Goal: Task Accomplishment & Management: Manage account settings

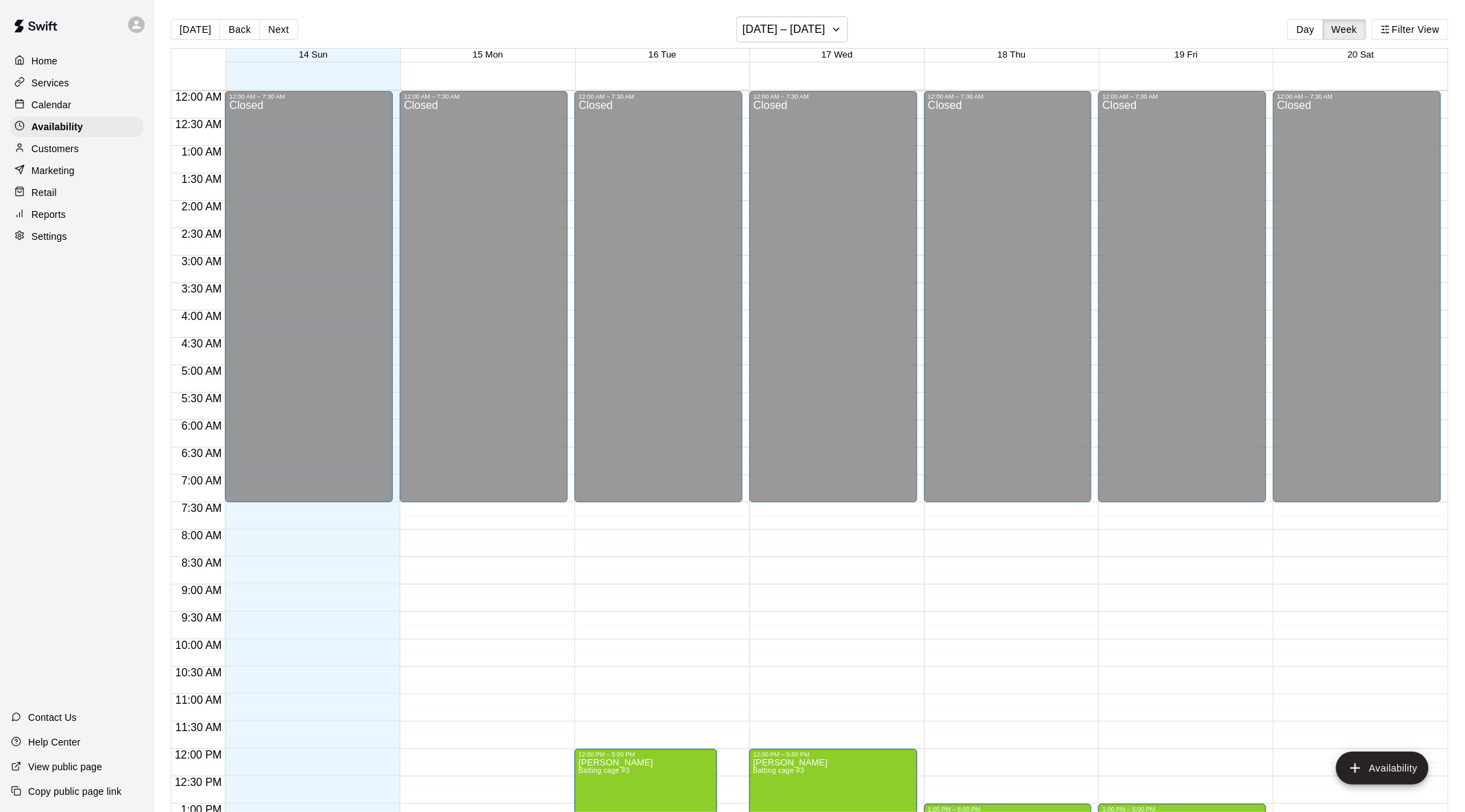
scroll to position [578, 0]
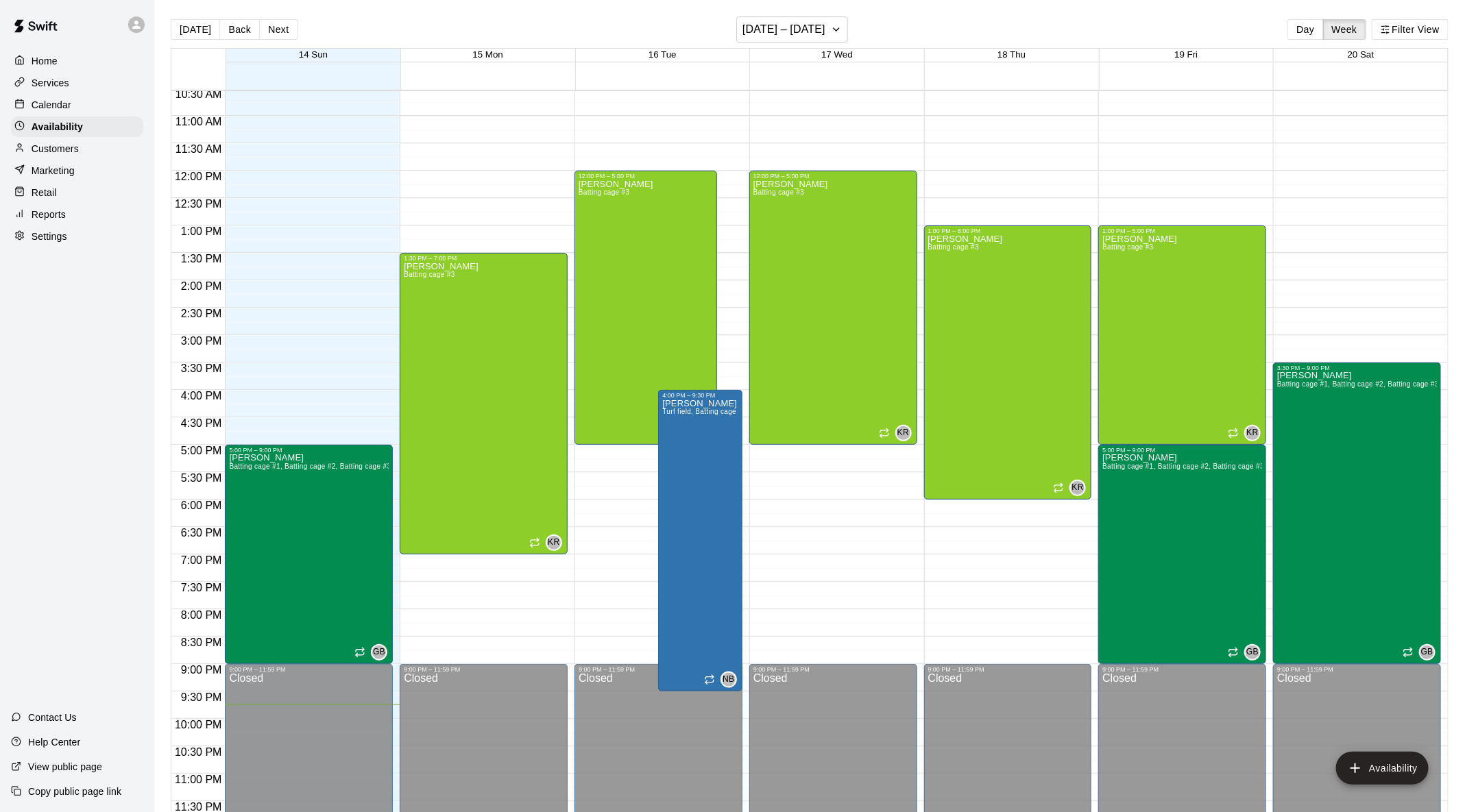
click at [97, 107] on div "Calendar" at bounding box center [76, 104] width 132 height 20
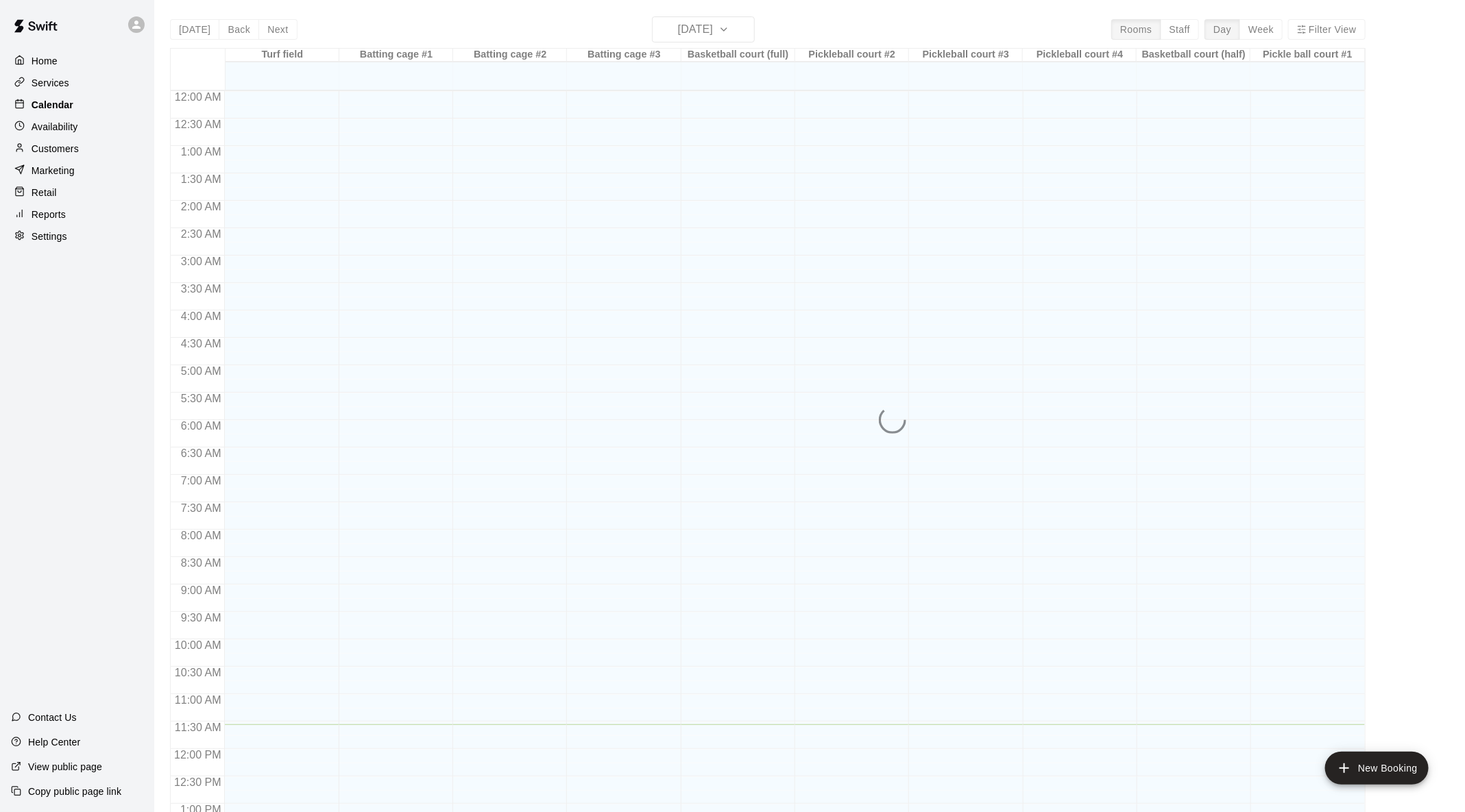
scroll to position [538, 0]
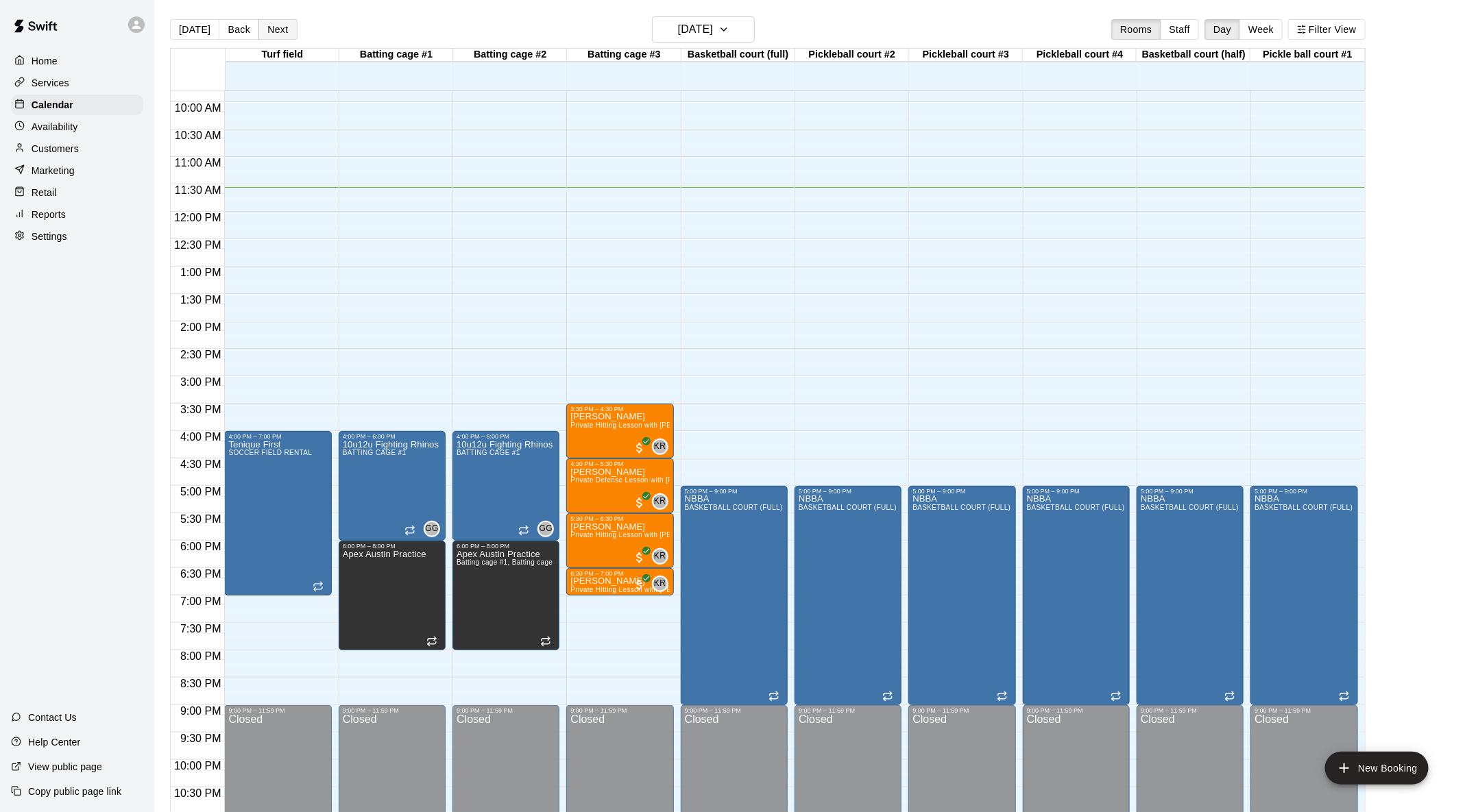
click at [275, 31] on button "Next" at bounding box center [277, 29] width 39 height 20
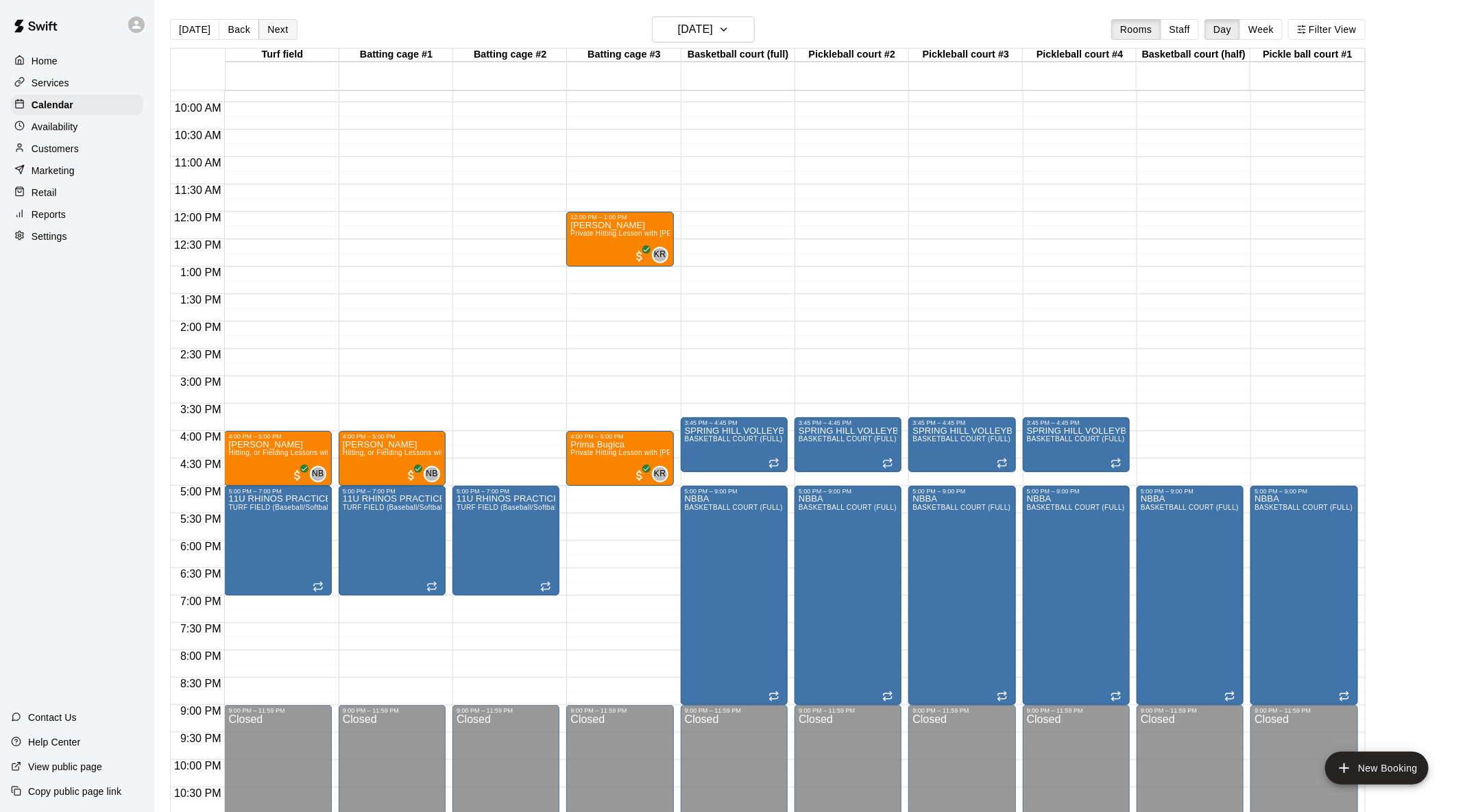
click at [278, 34] on button "Next" at bounding box center [277, 29] width 39 height 20
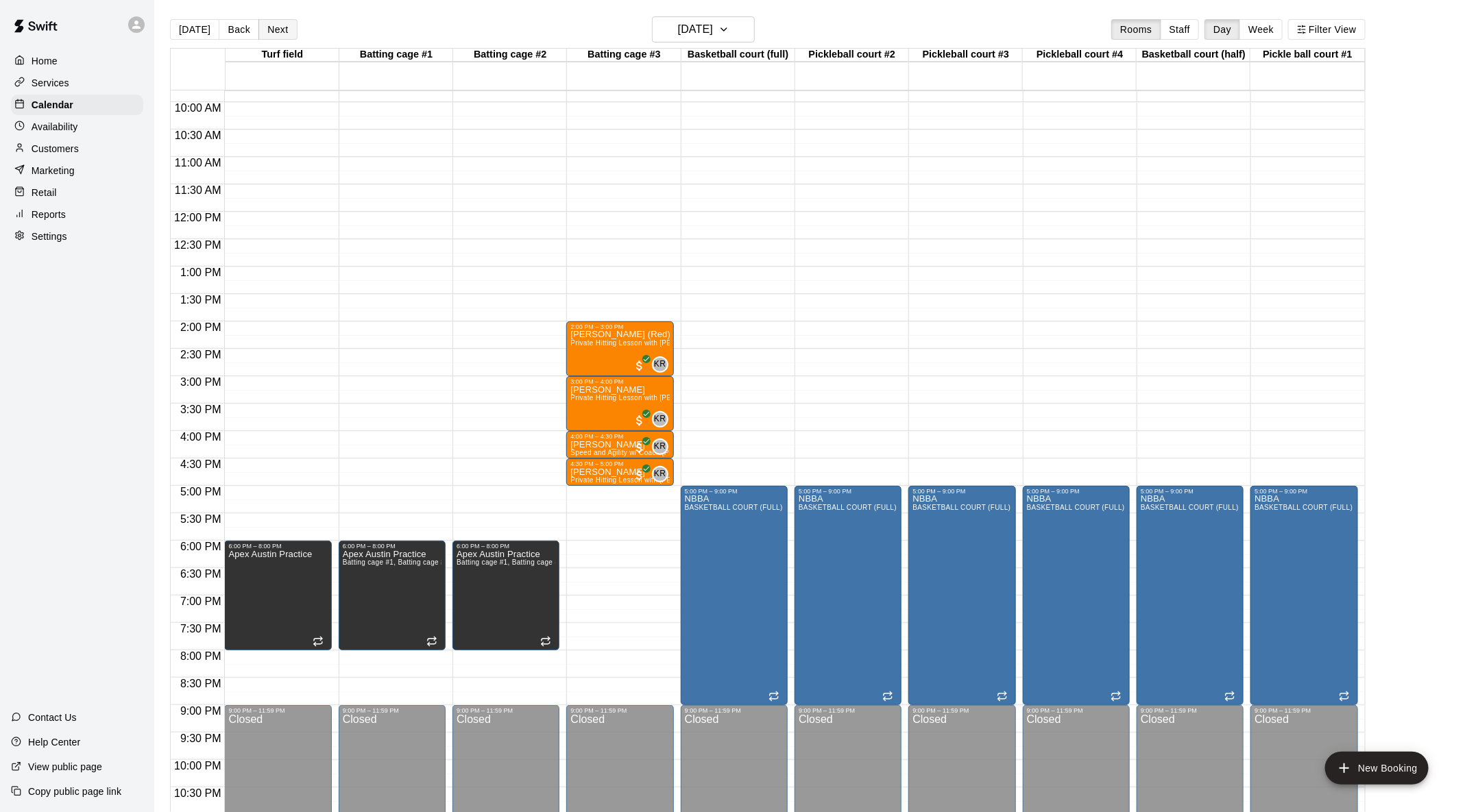
click at [278, 34] on button "Next" at bounding box center [277, 29] width 39 height 20
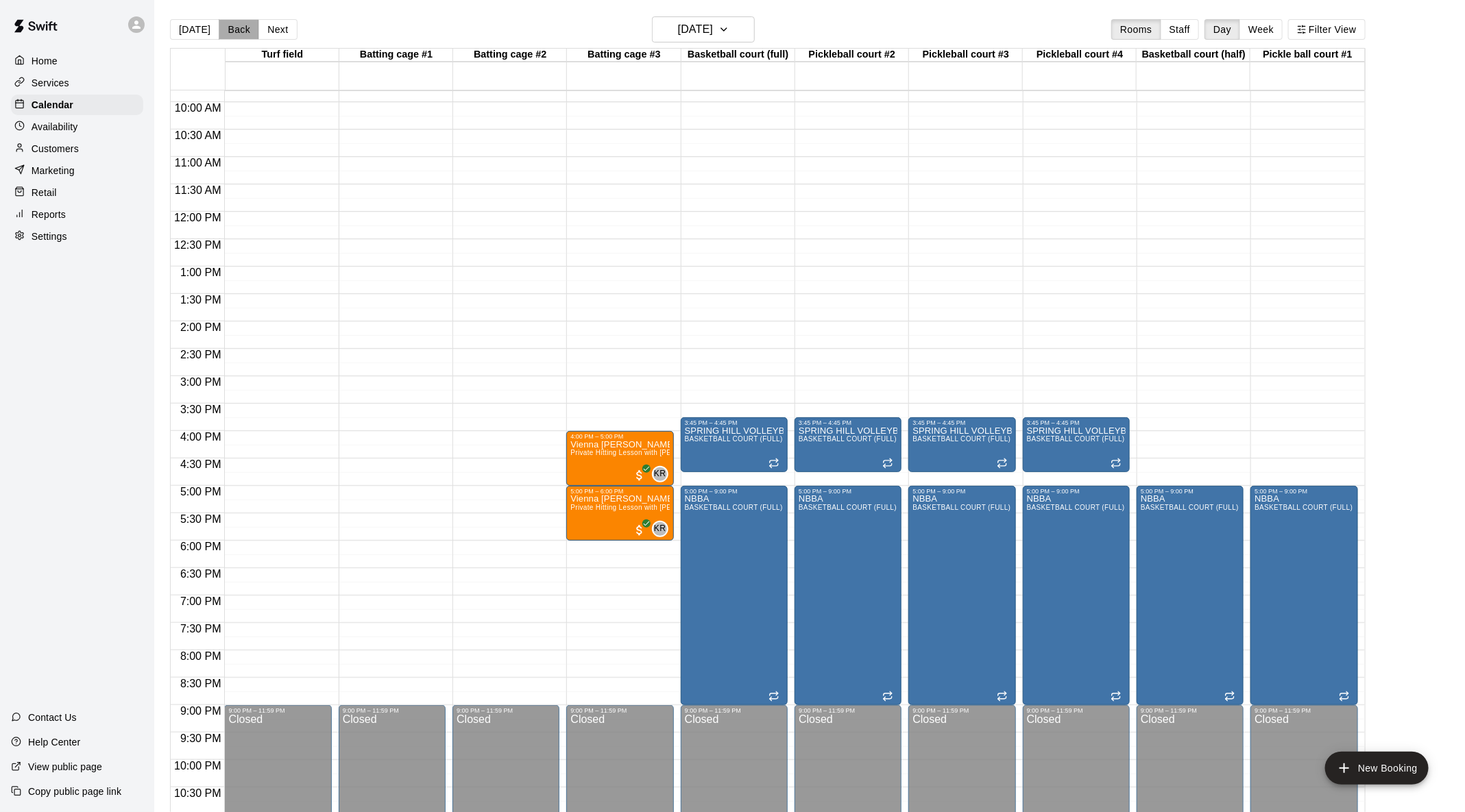
click at [225, 29] on button "Back" at bounding box center [238, 29] width 40 height 20
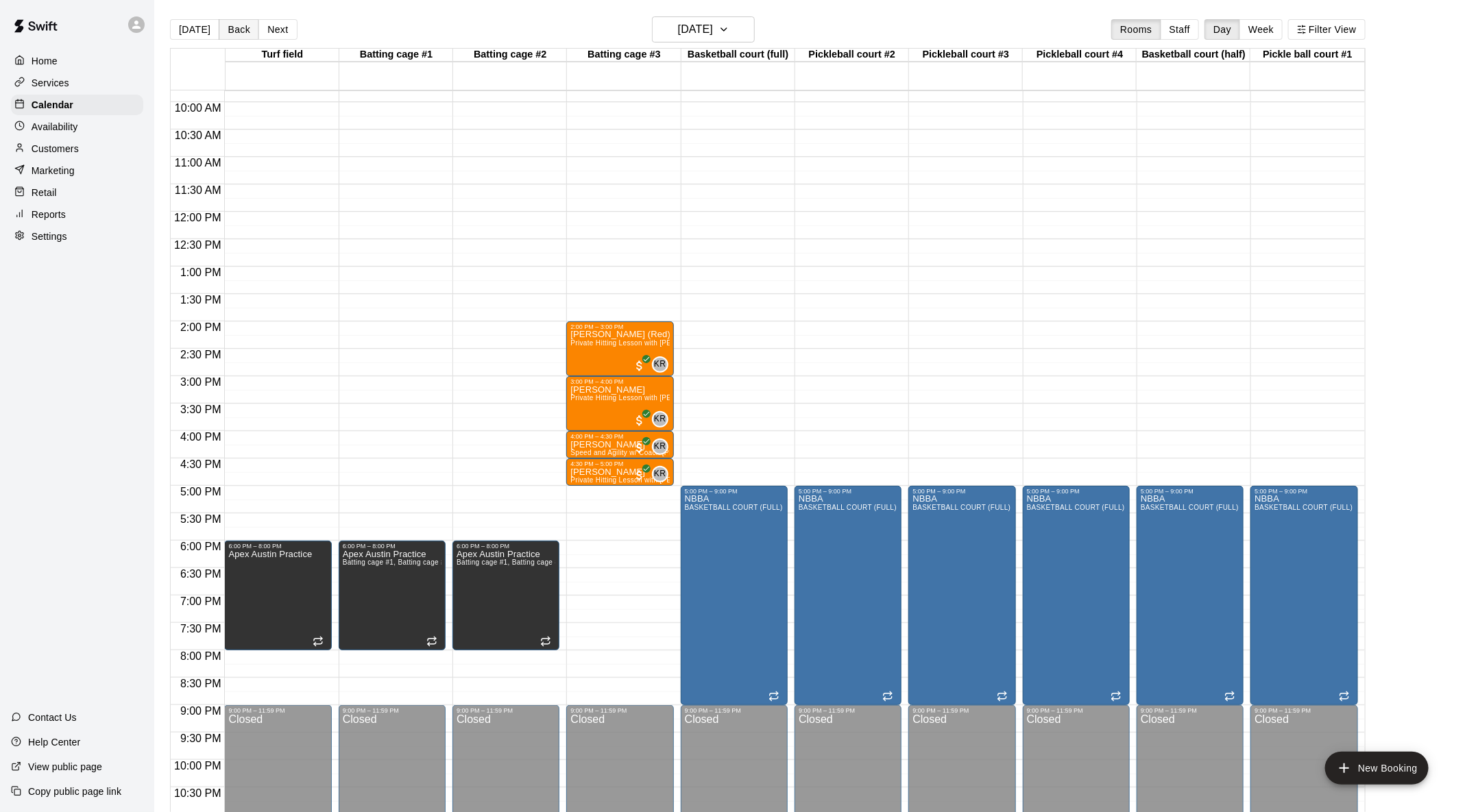
click at [225, 29] on button "Back" at bounding box center [238, 29] width 40 height 20
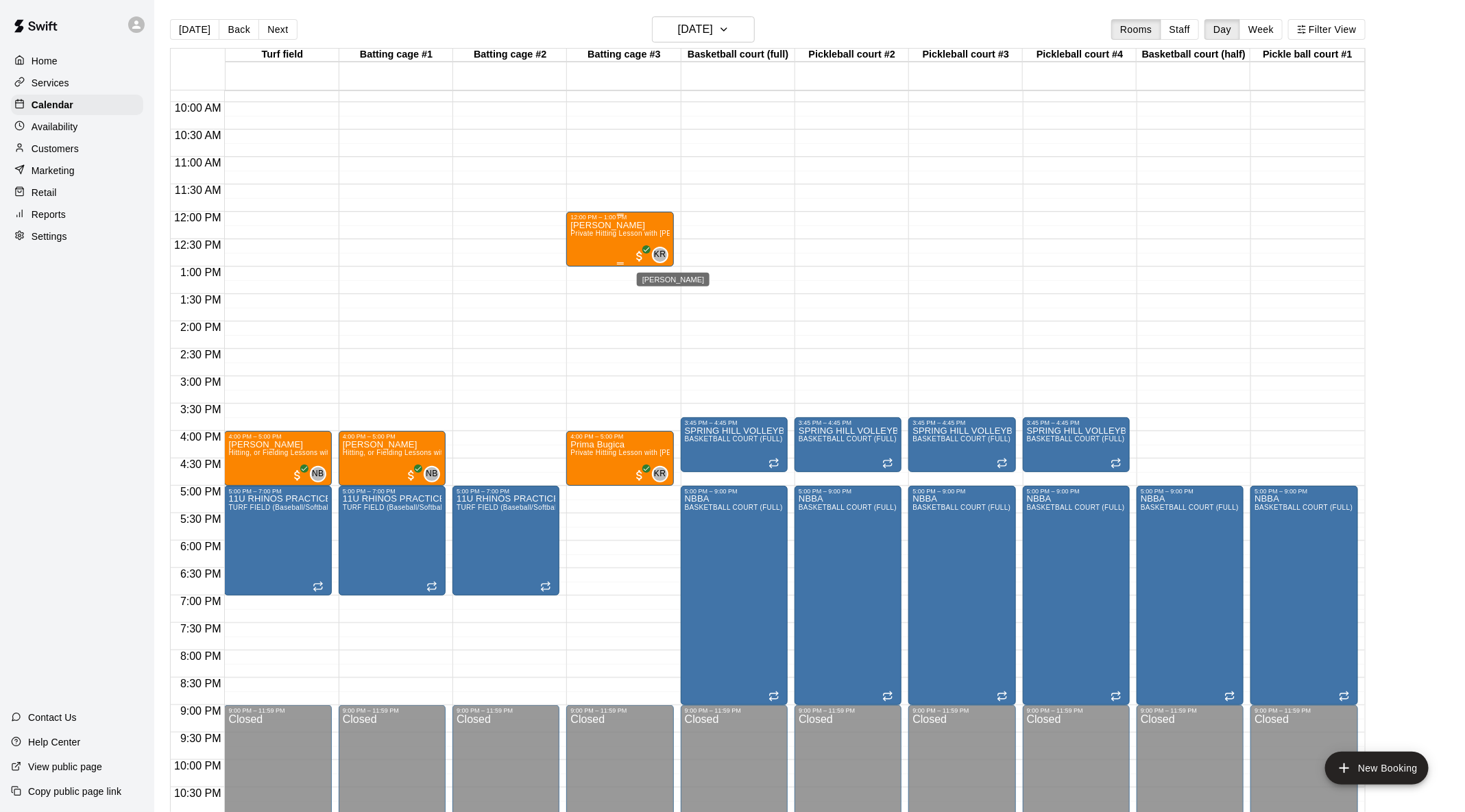
click at [660, 257] on span "KR" at bounding box center [660, 255] width 11 height 14
click at [662, 297] on img "edit" at bounding box center [668, 294] width 16 height 16
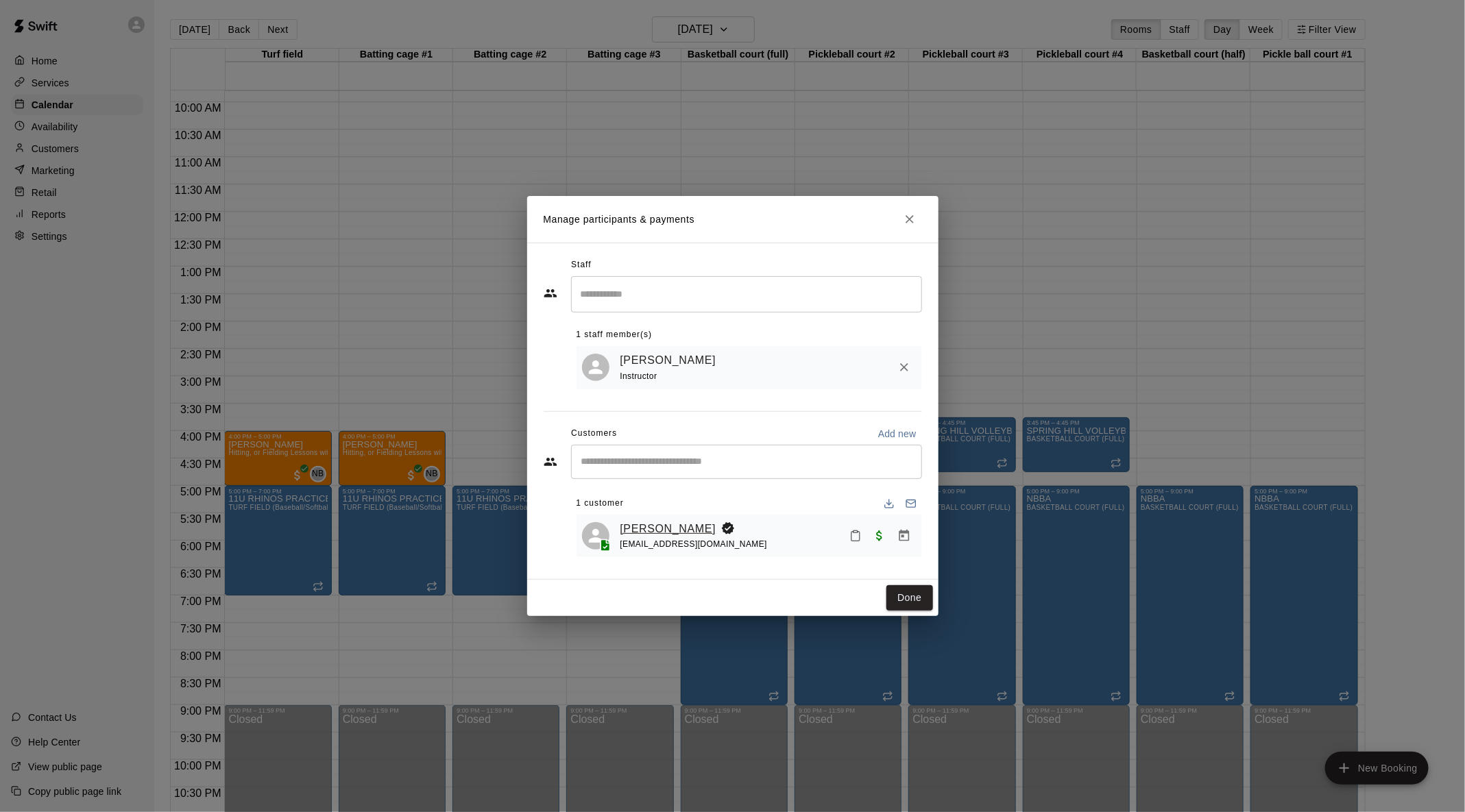
click at [667, 525] on link "[PERSON_NAME]" at bounding box center [668, 529] width 96 height 18
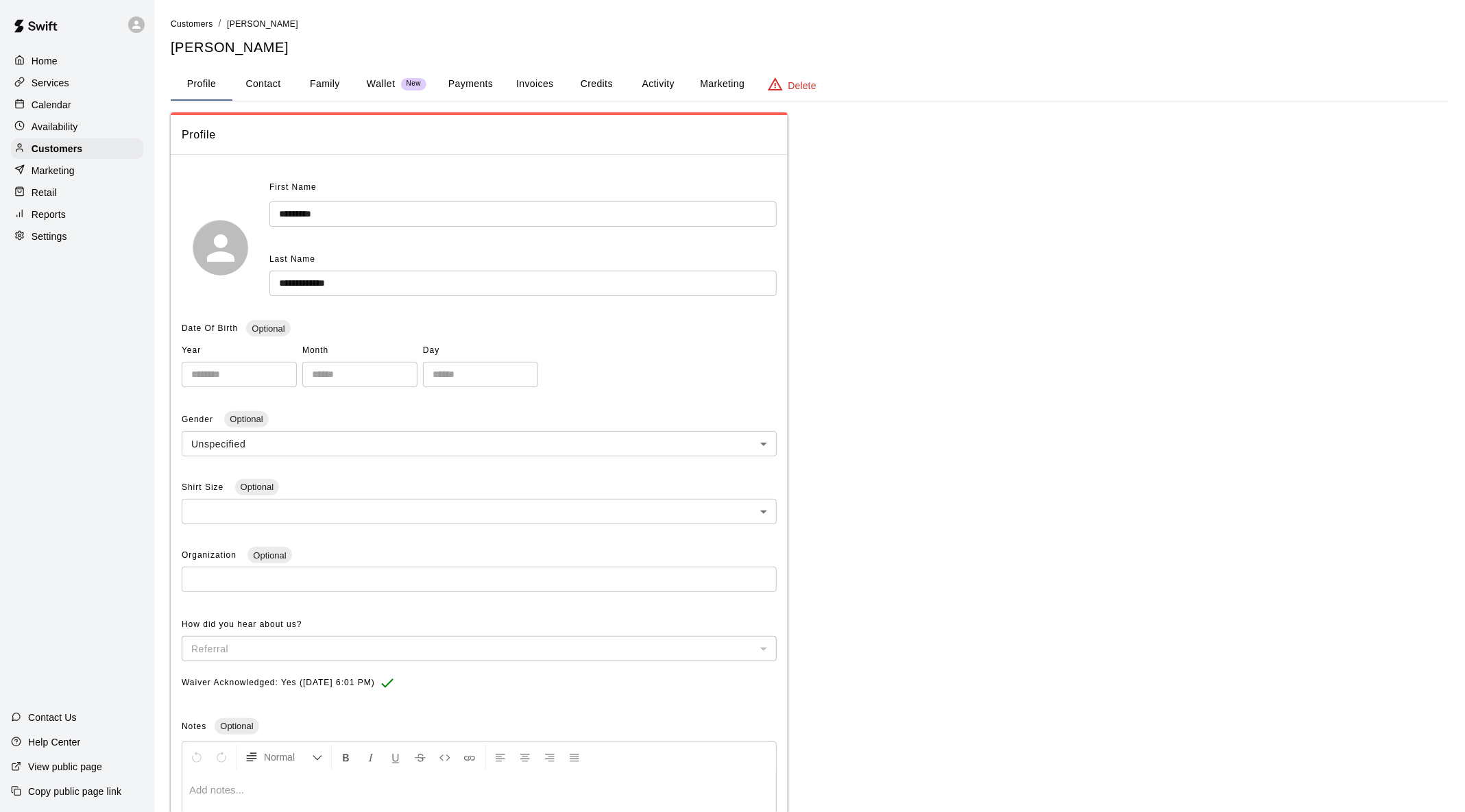
click at [269, 84] on button "Contact" at bounding box center [263, 84] width 61 height 33
select select "**"
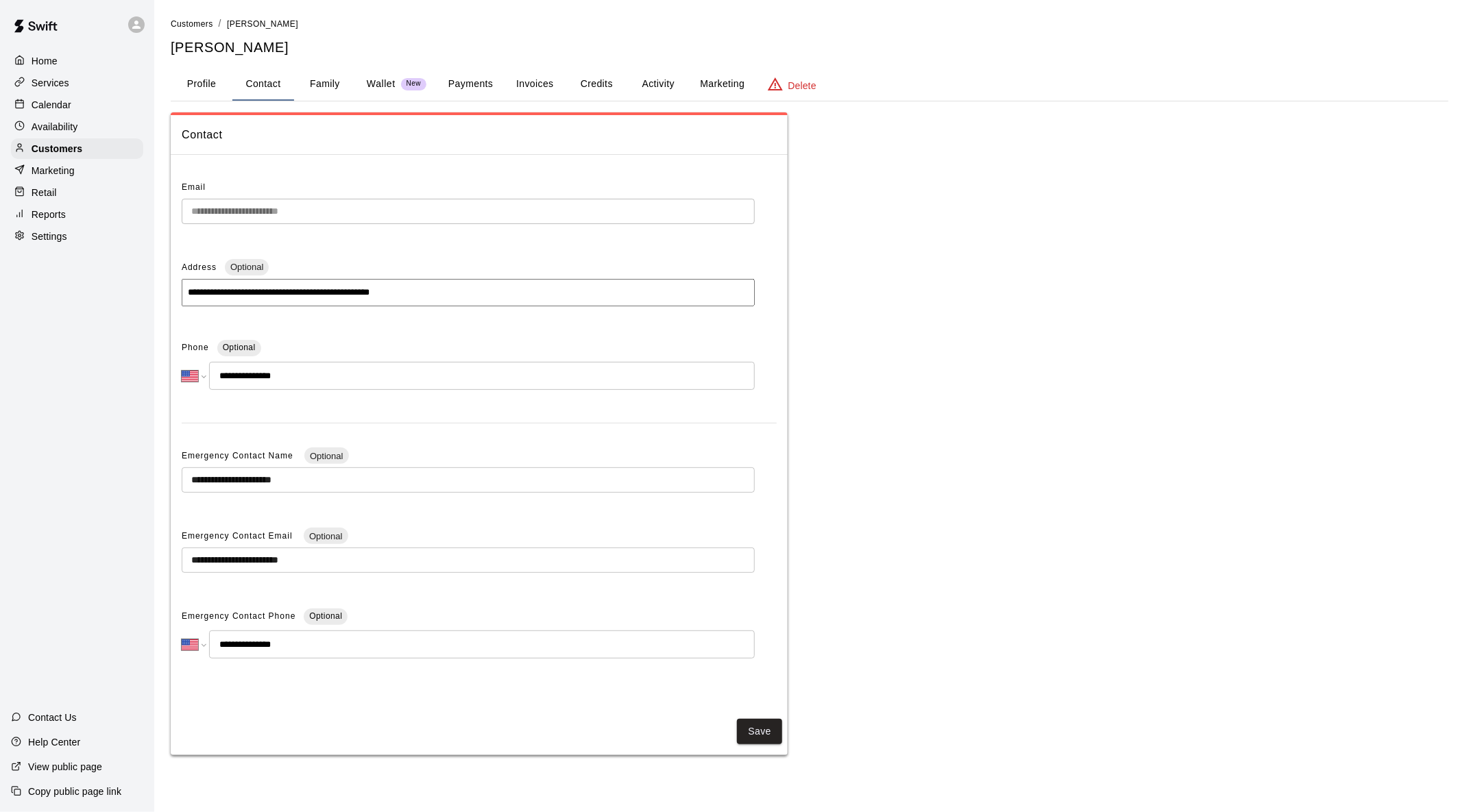
drag, startPoint x: 303, startPoint y: 377, endPoint x: 117, endPoint y: 379, distance: 186.0
click at [117, 379] on div "**********" at bounding box center [732, 391] width 1465 height 783
click at [75, 61] on div "Home" at bounding box center [76, 61] width 132 height 20
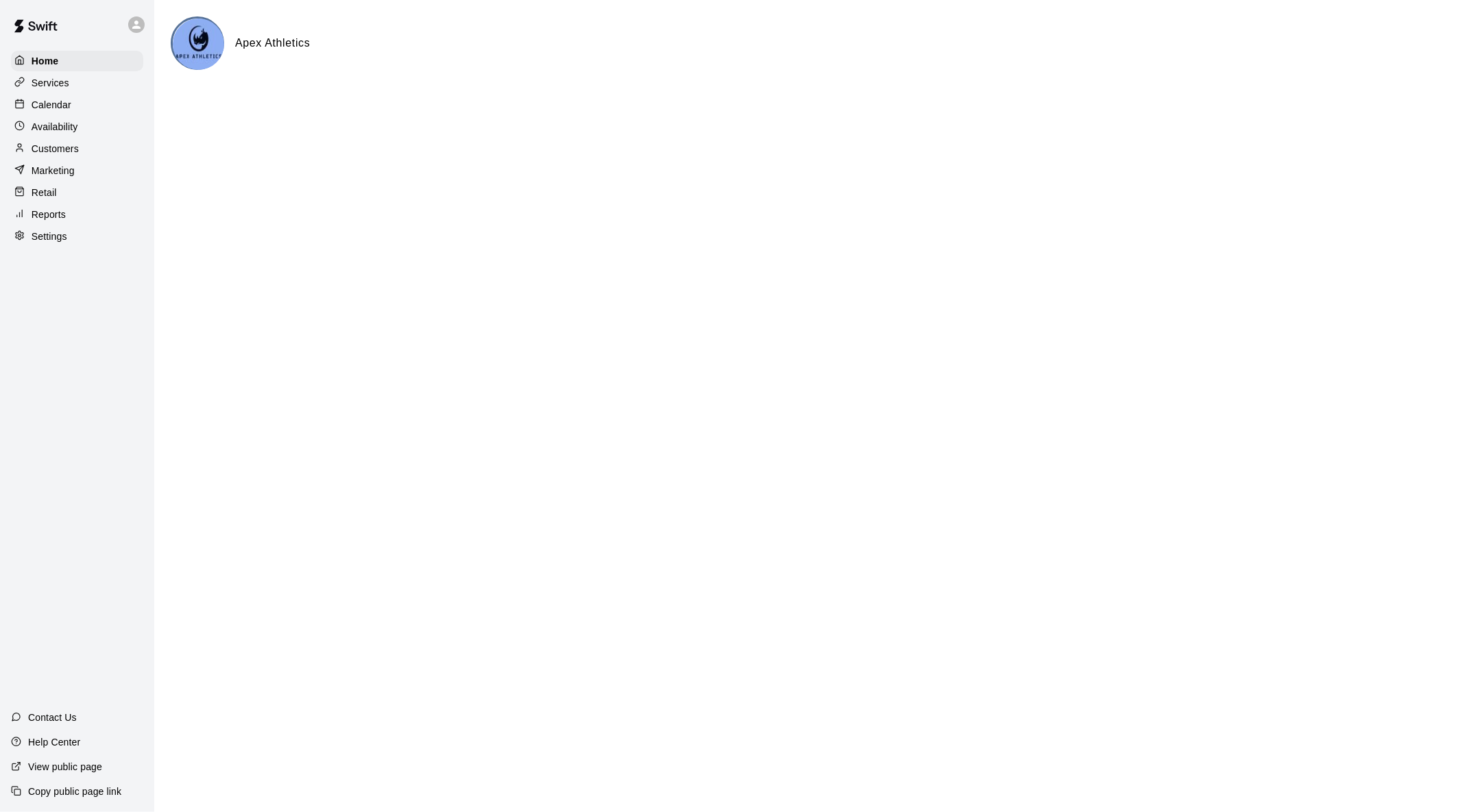
click at [72, 124] on p "Availability" at bounding box center [54, 126] width 47 height 14
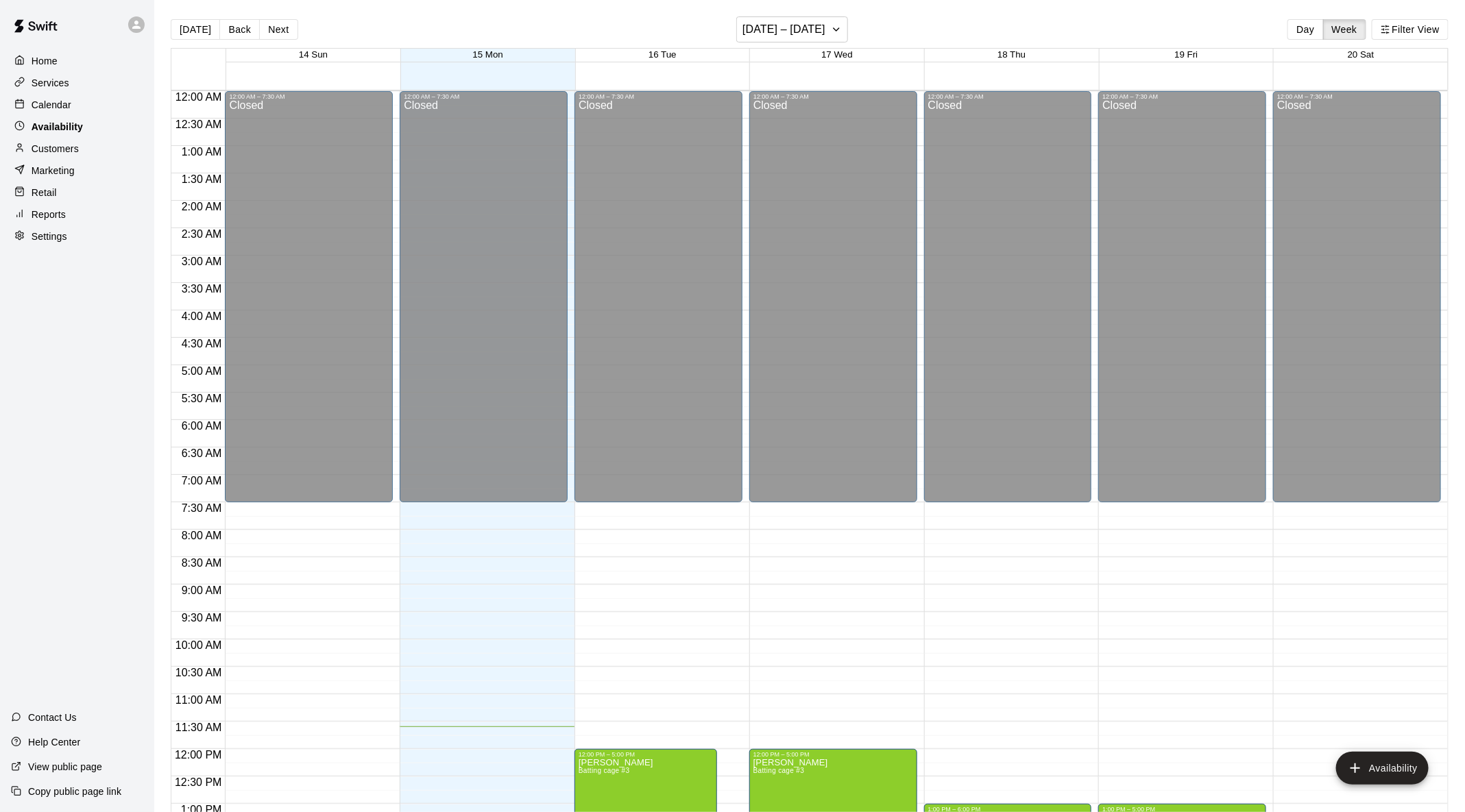
scroll to position [578, 0]
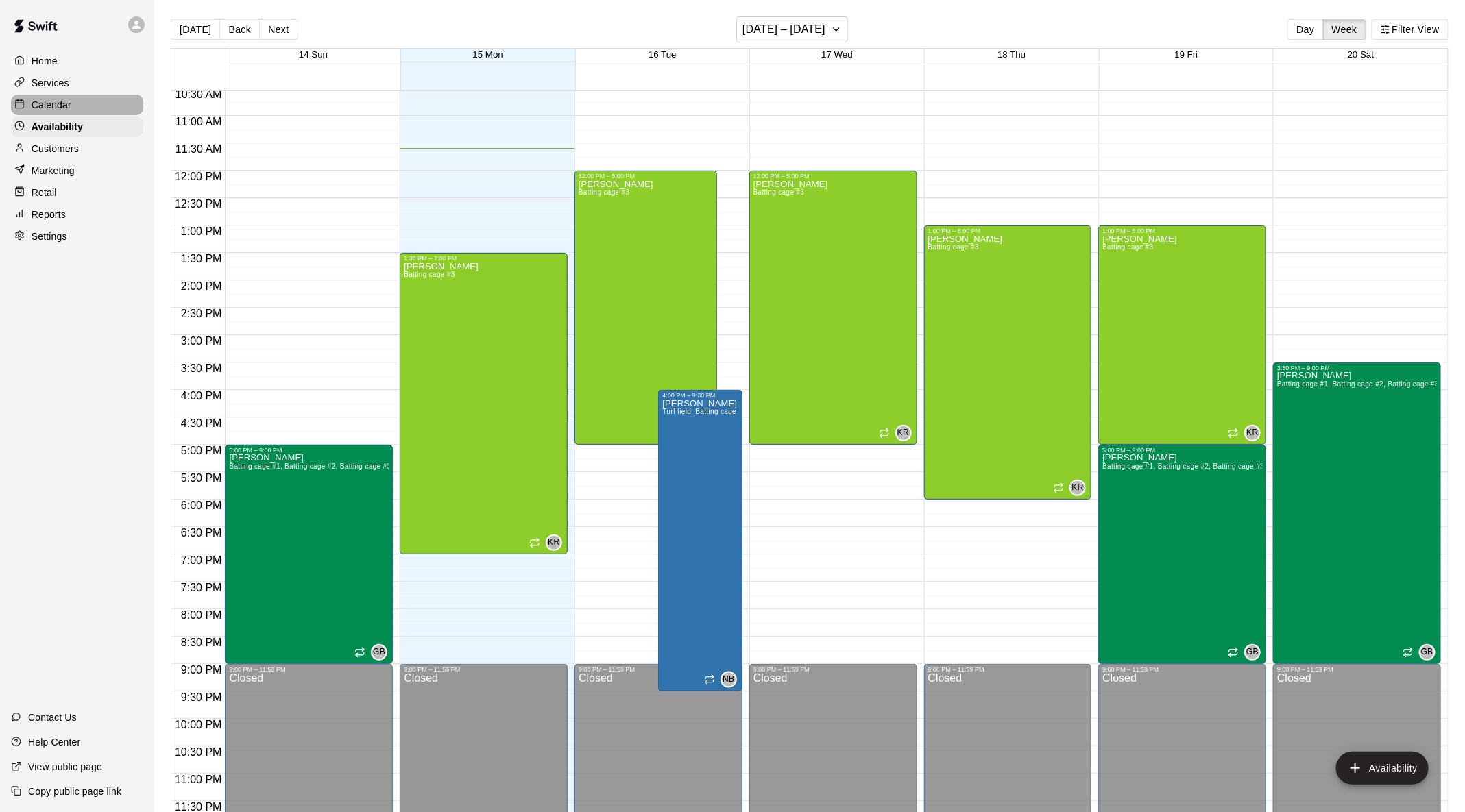
click at [77, 107] on div "Calendar" at bounding box center [76, 104] width 132 height 20
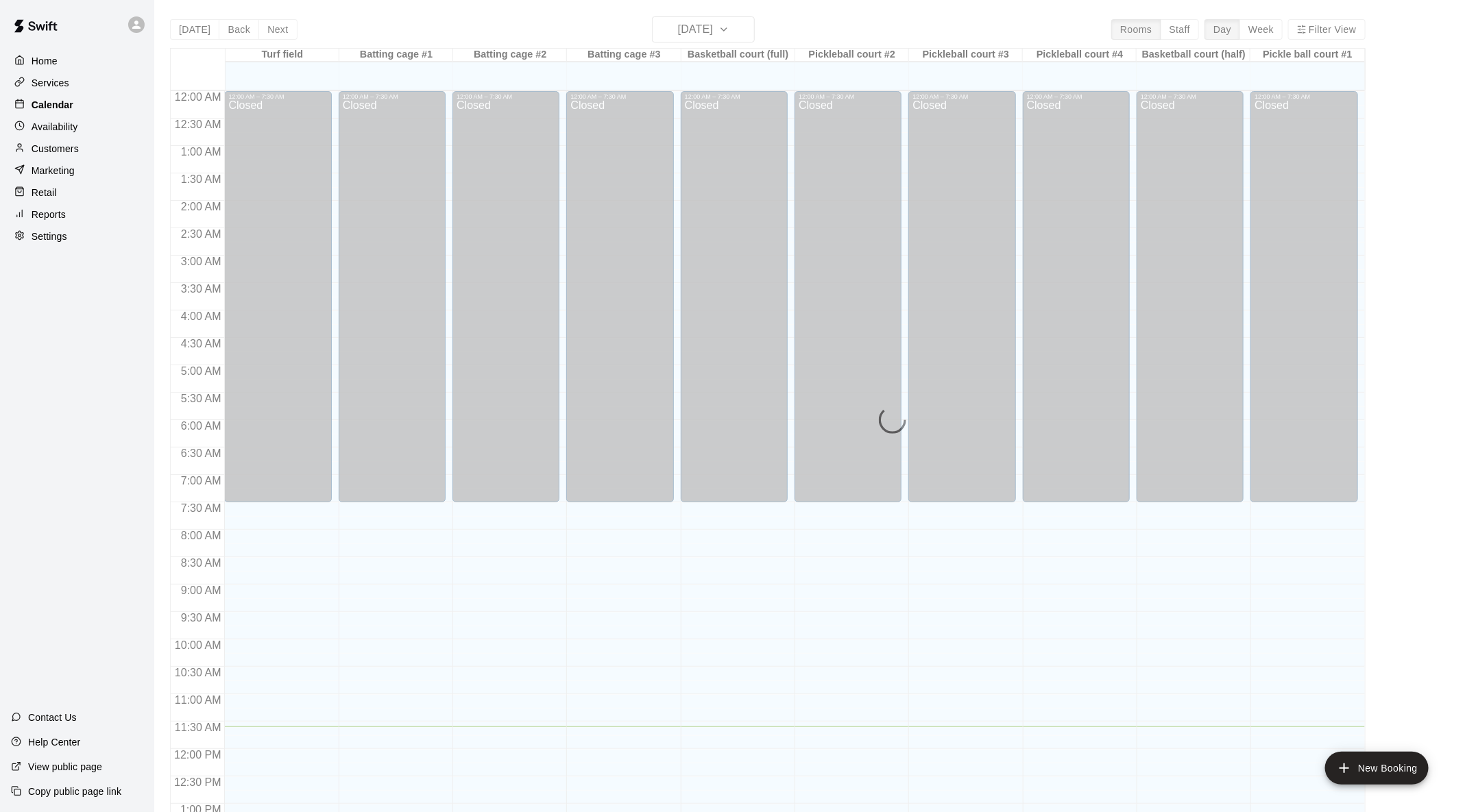
scroll to position [538, 0]
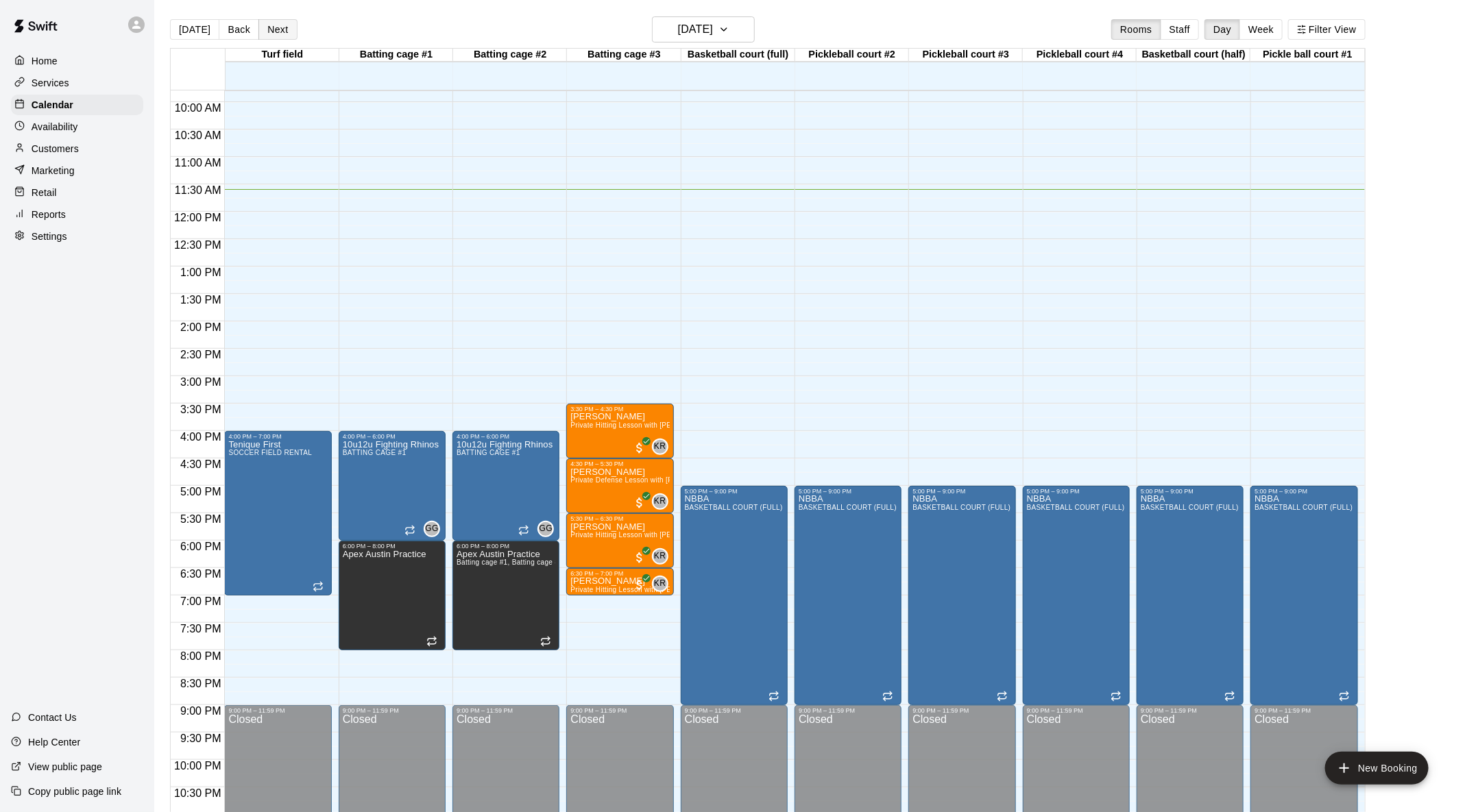
click at [274, 32] on button "Next" at bounding box center [277, 29] width 39 height 20
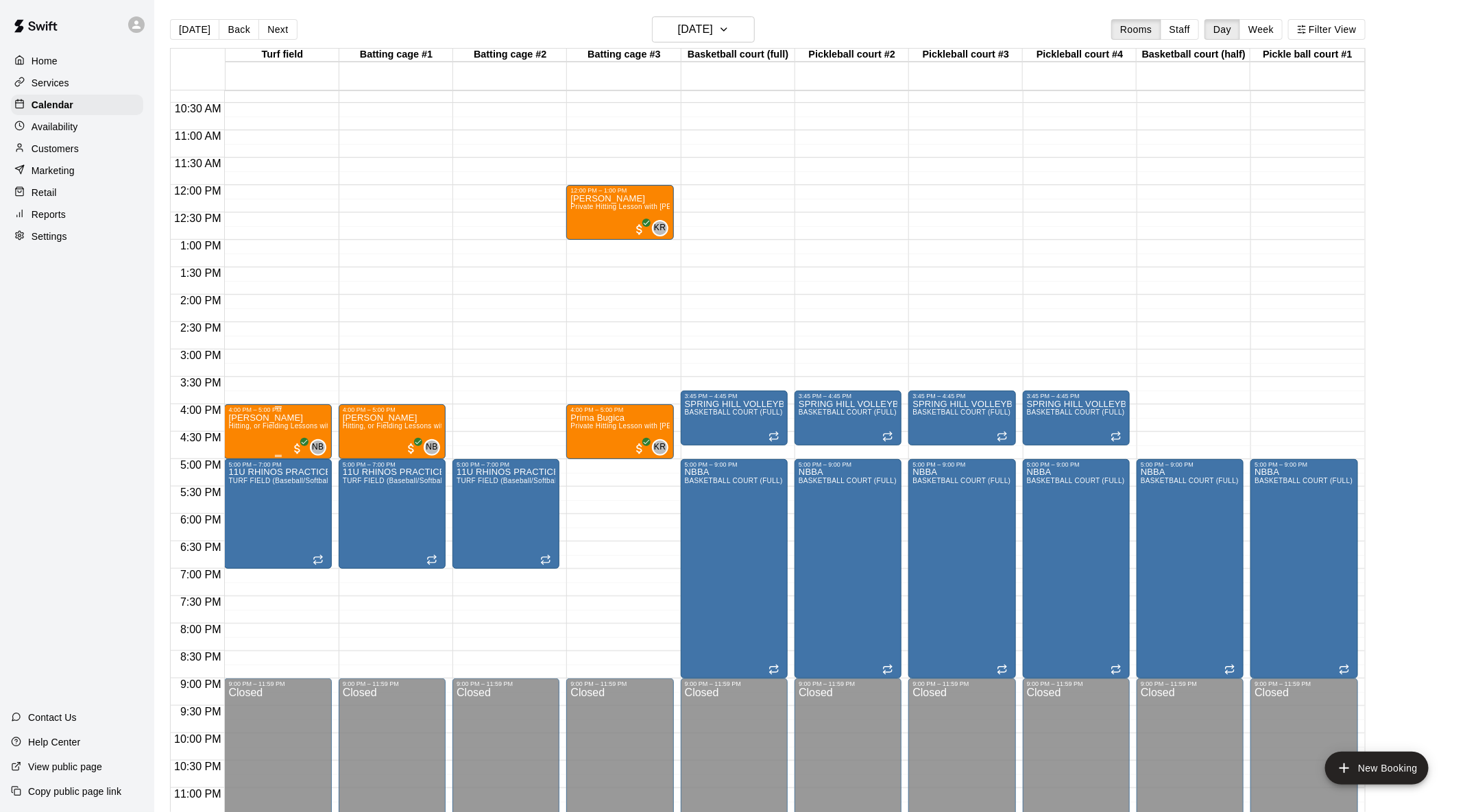
scroll to position [565, 0]
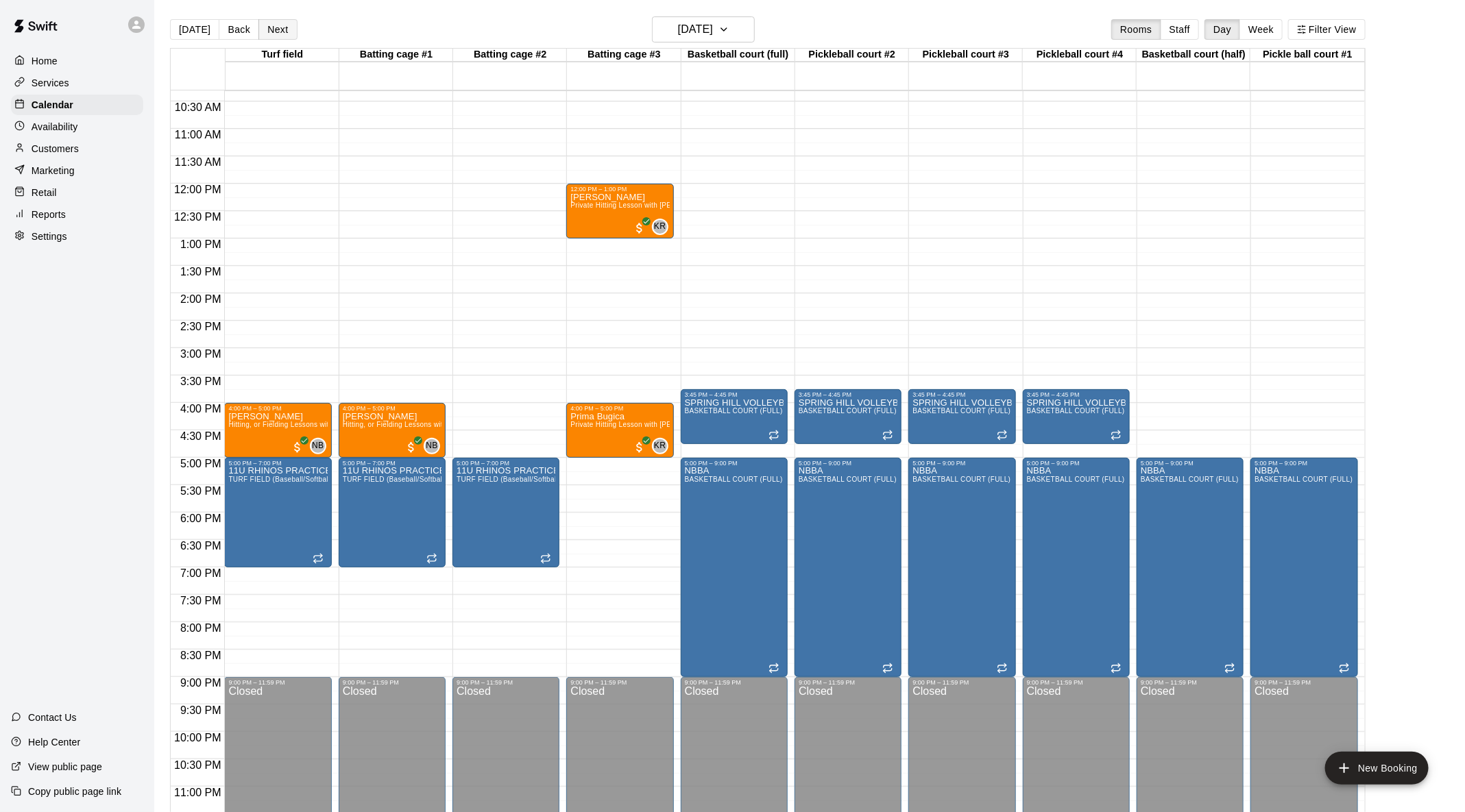
click at [280, 31] on button "Next" at bounding box center [277, 29] width 39 height 20
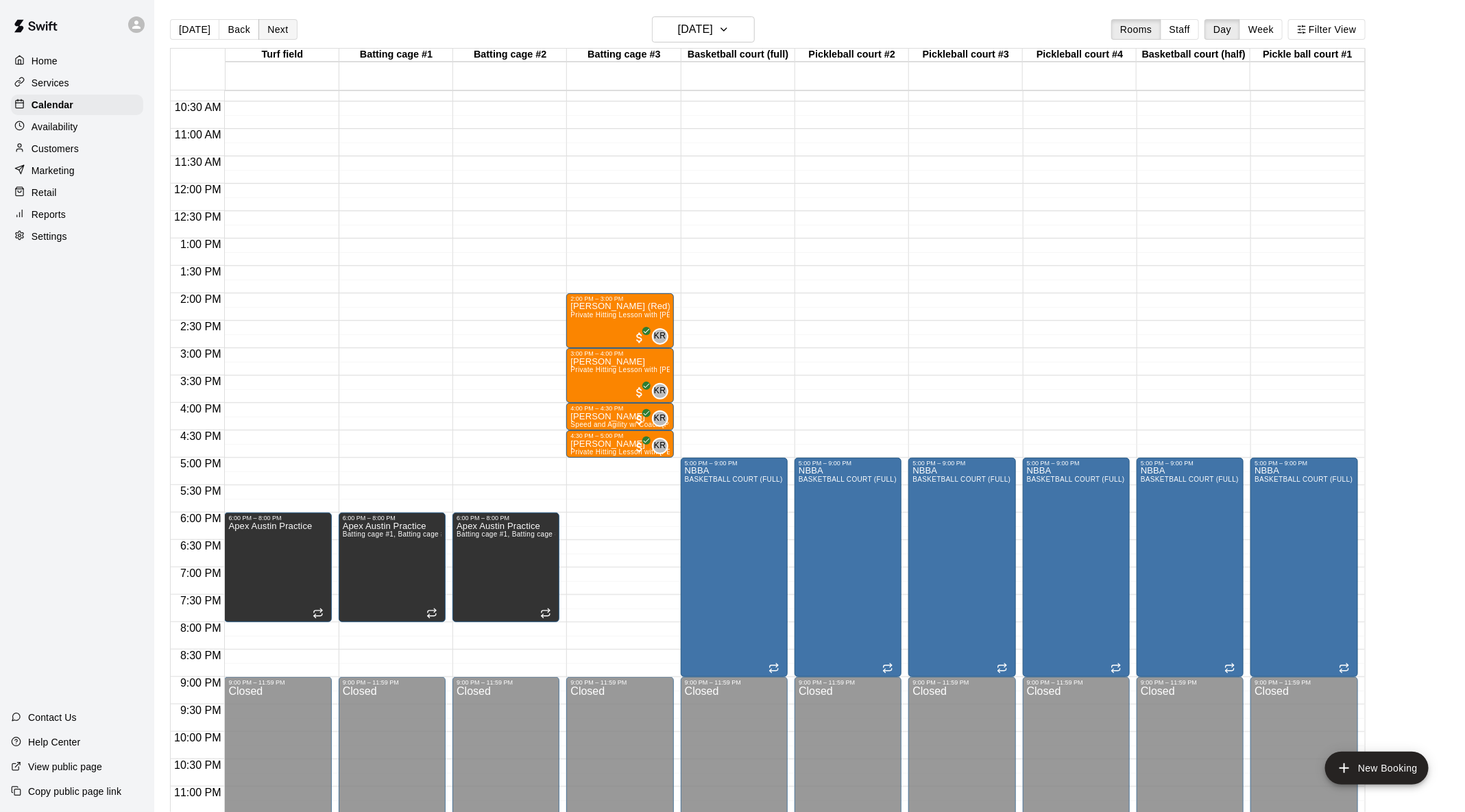
click at [280, 31] on button "Next" at bounding box center [277, 29] width 39 height 20
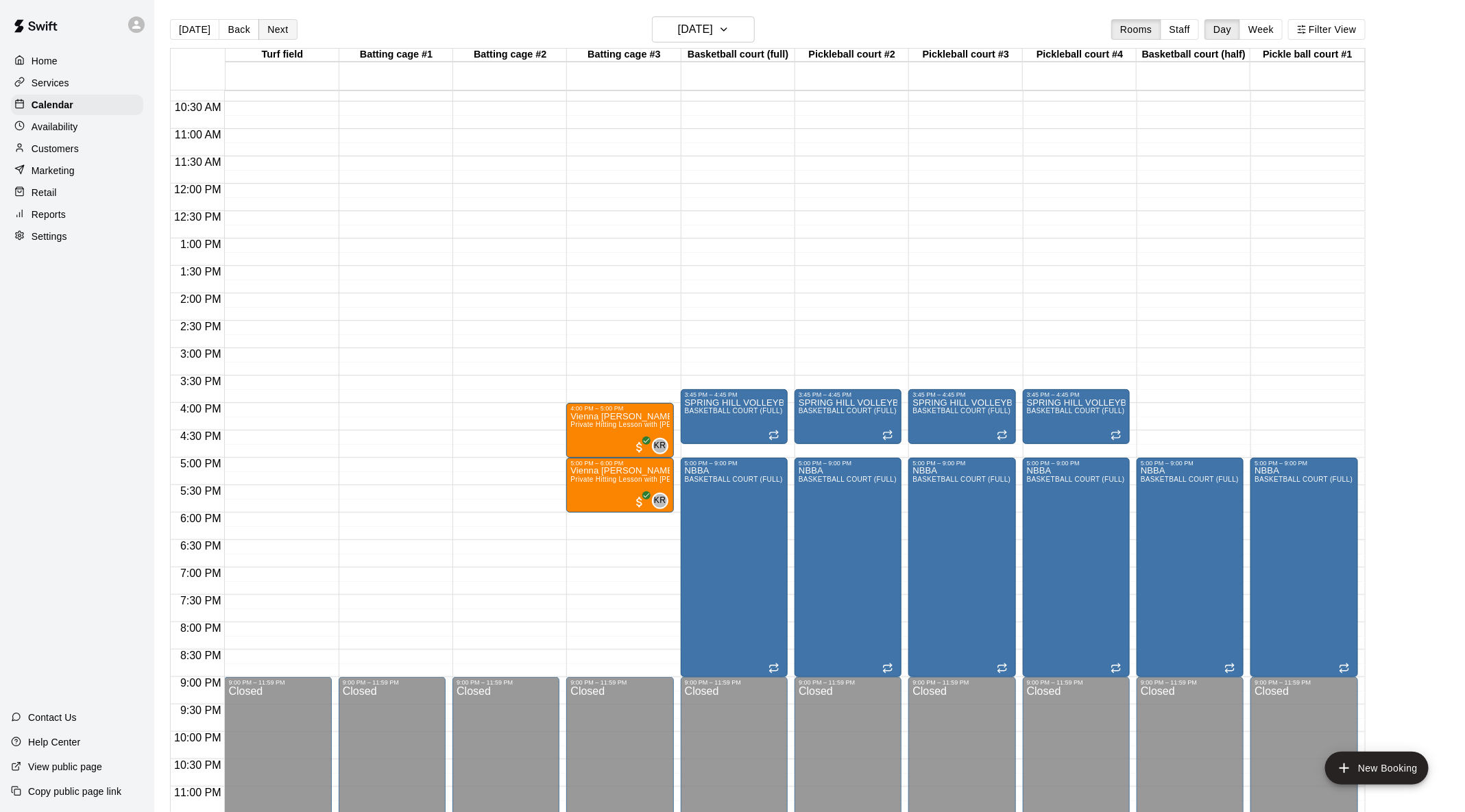
click at [280, 31] on button "Next" at bounding box center [277, 29] width 39 height 20
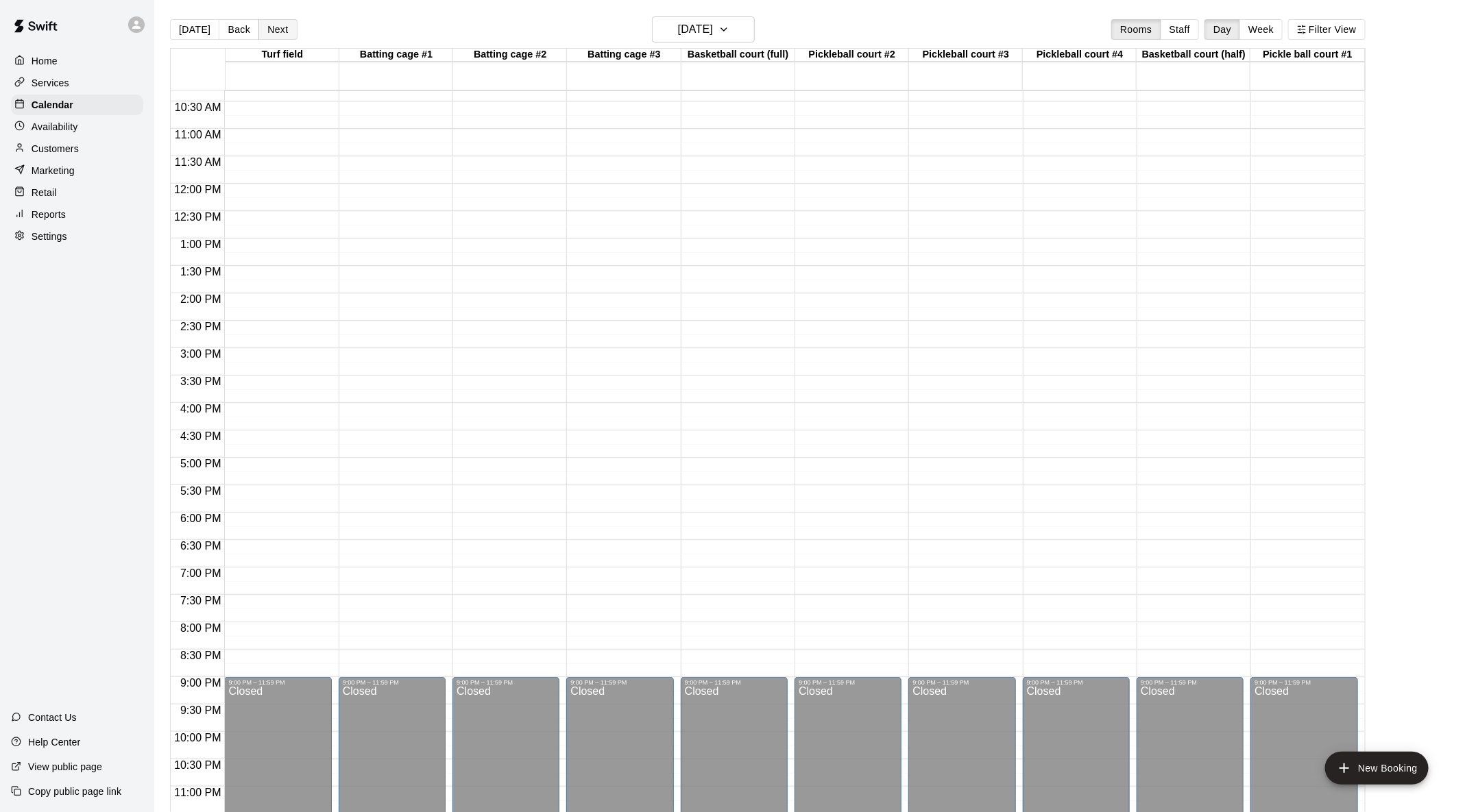
click at [280, 31] on button "Next" at bounding box center [277, 29] width 39 height 20
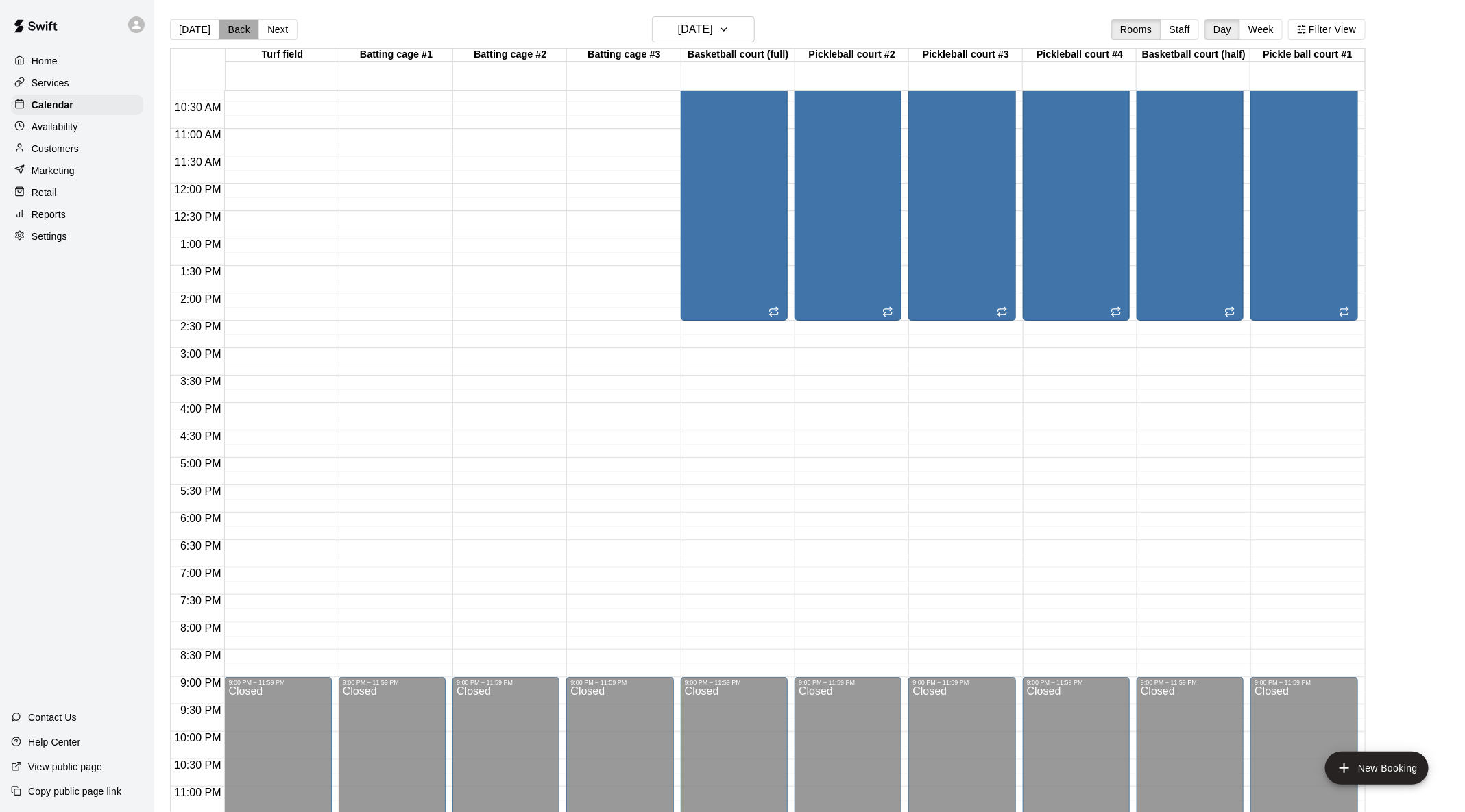
click at [248, 31] on button "Back" at bounding box center [238, 29] width 40 height 20
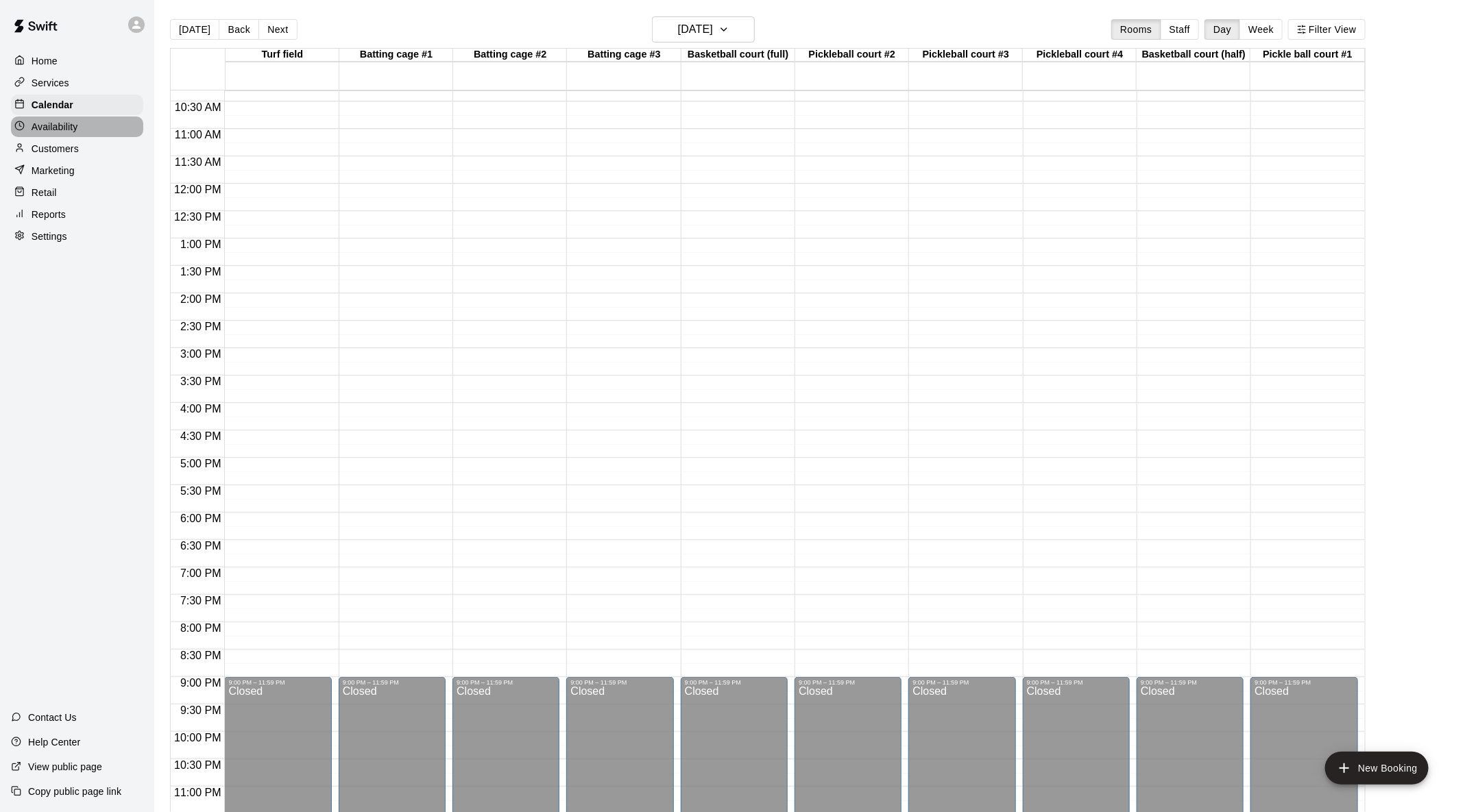
click at [100, 124] on div "Availability" at bounding box center [76, 126] width 132 height 20
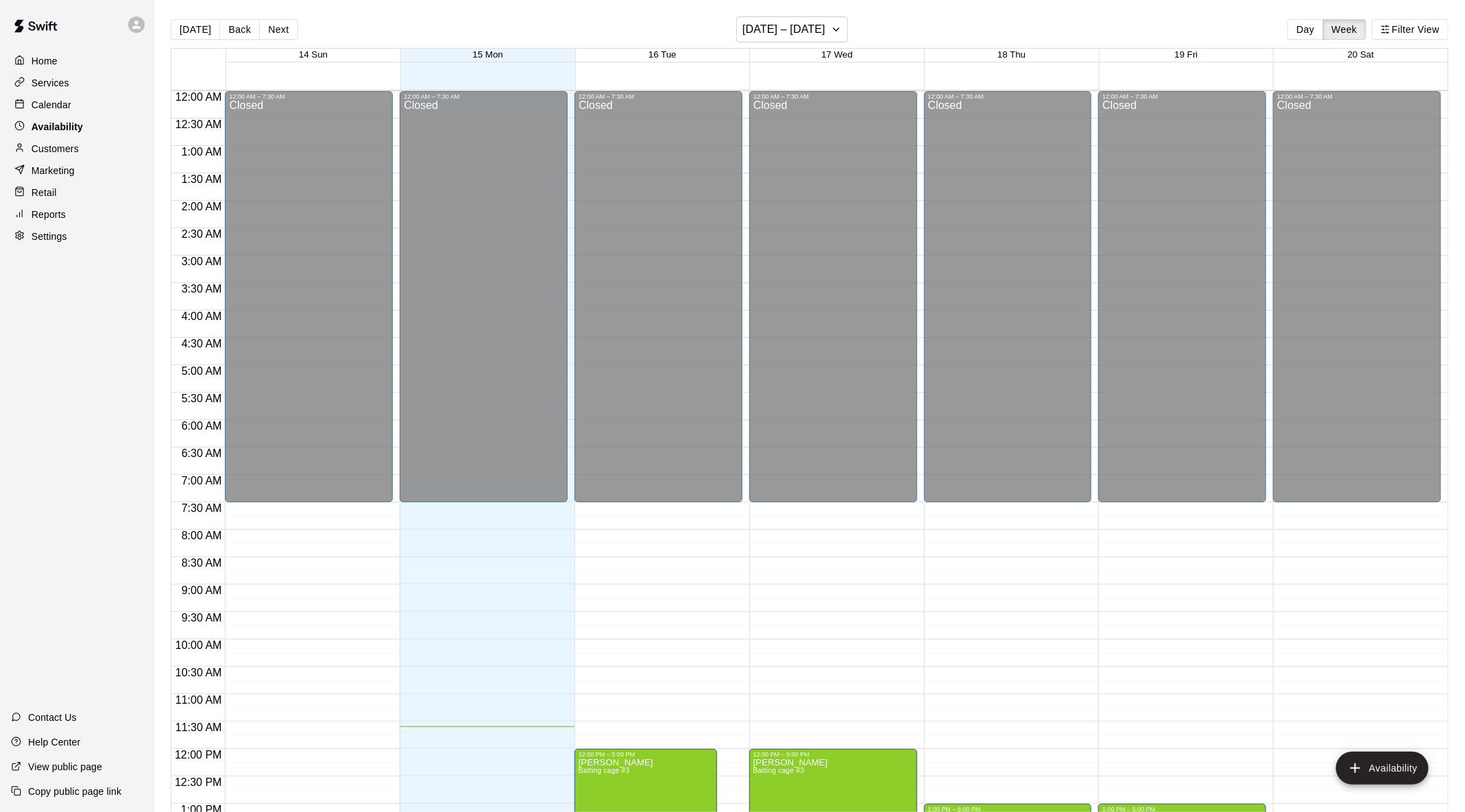
scroll to position [578, 0]
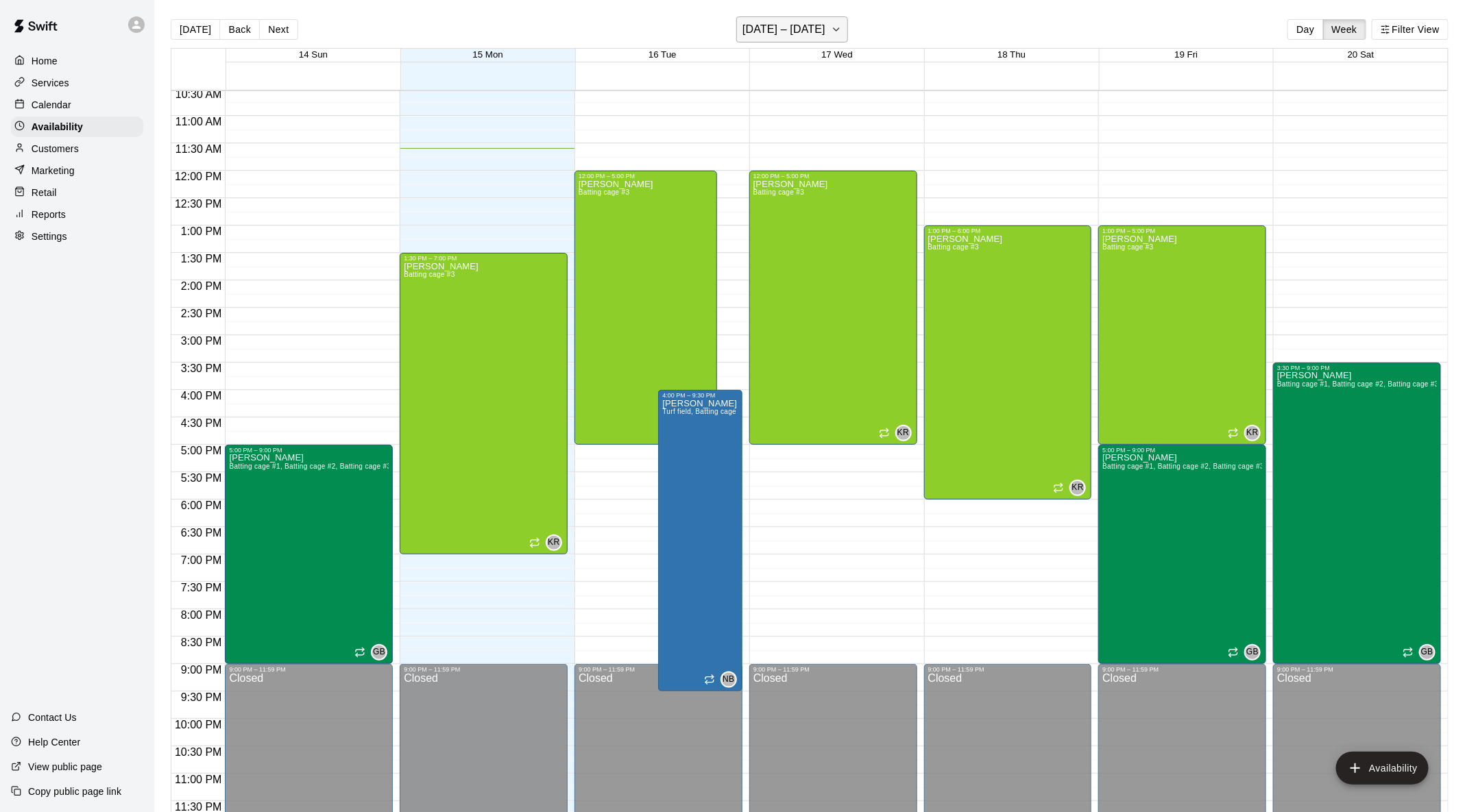
click at [816, 36] on h6 "[DATE] – [DATE]" at bounding box center [783, 29] width 83 height 19
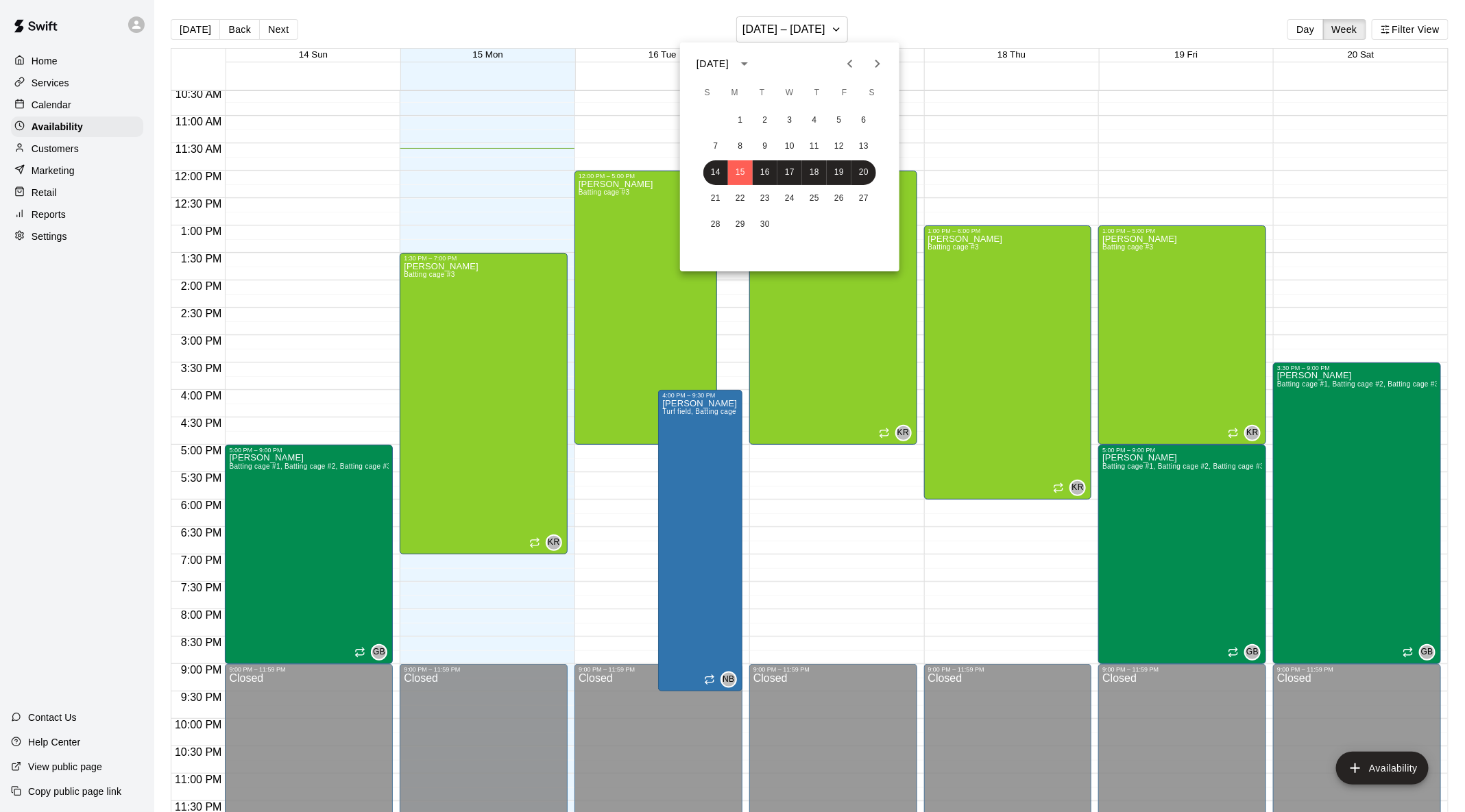
click at [910, 24] on div at bounding box center [732, 406] width 1465 height 812
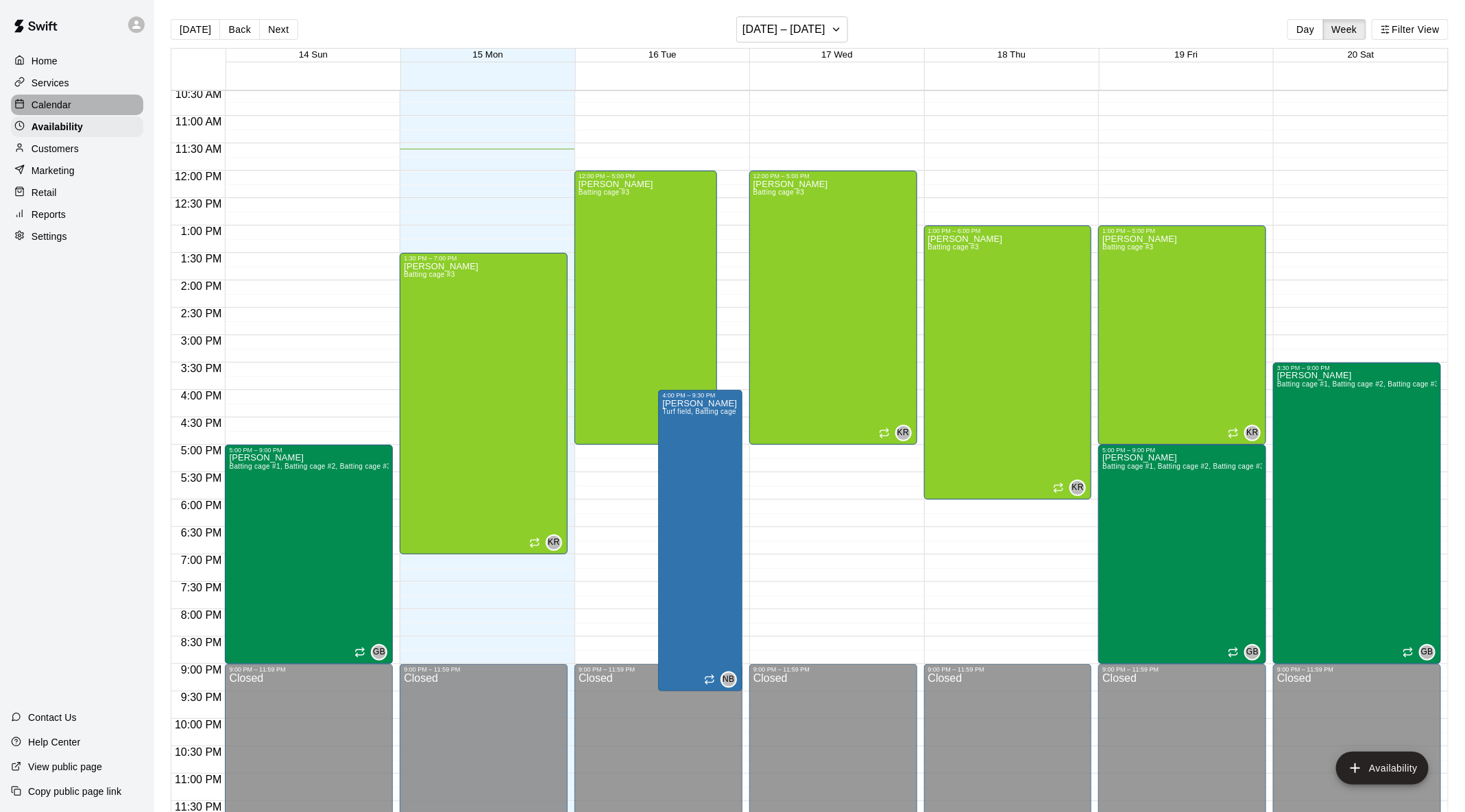
click at [71, 109] on div "Calendar" at bounding box center [76, 104] width 132 height 20
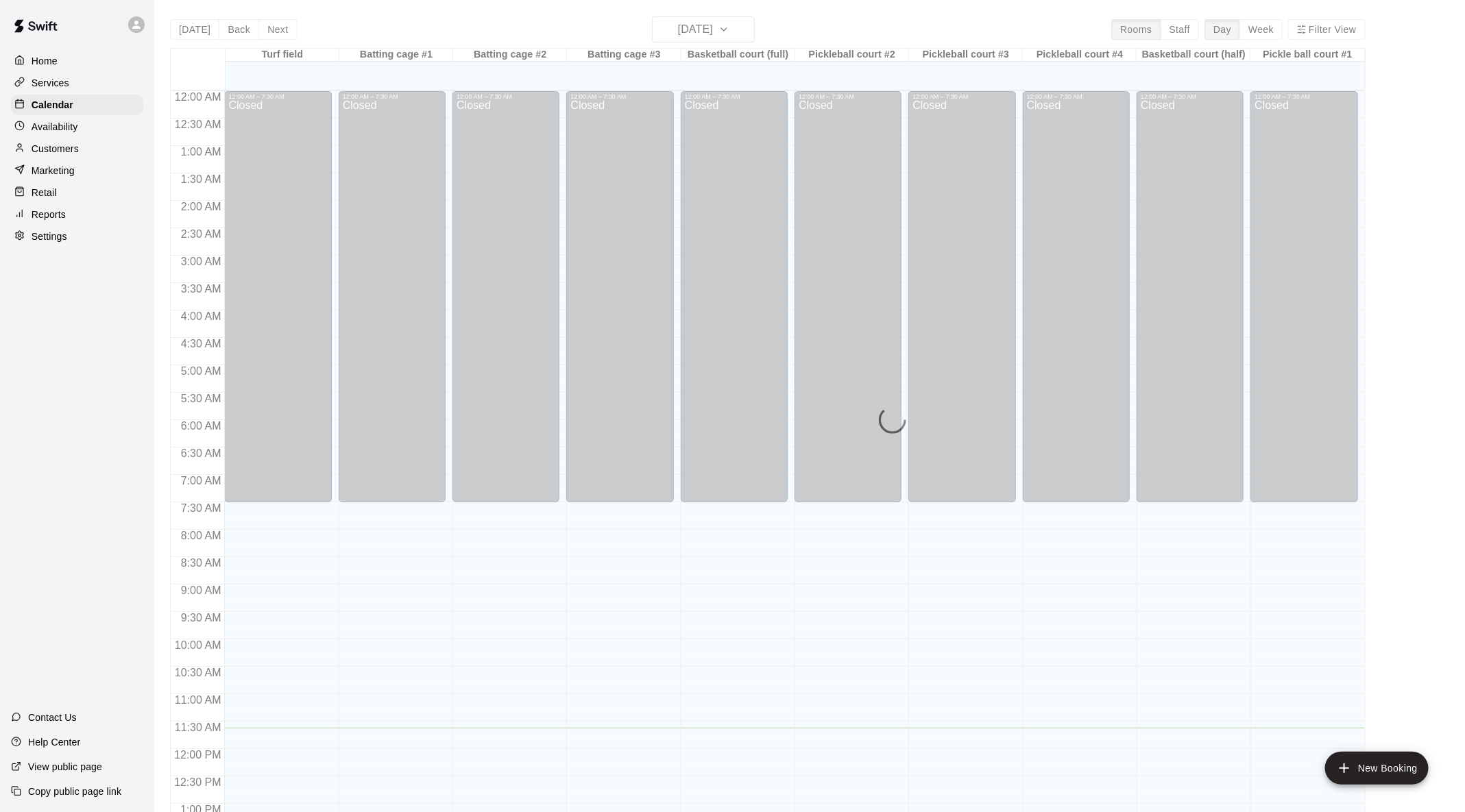
scroll to position [538, 0]
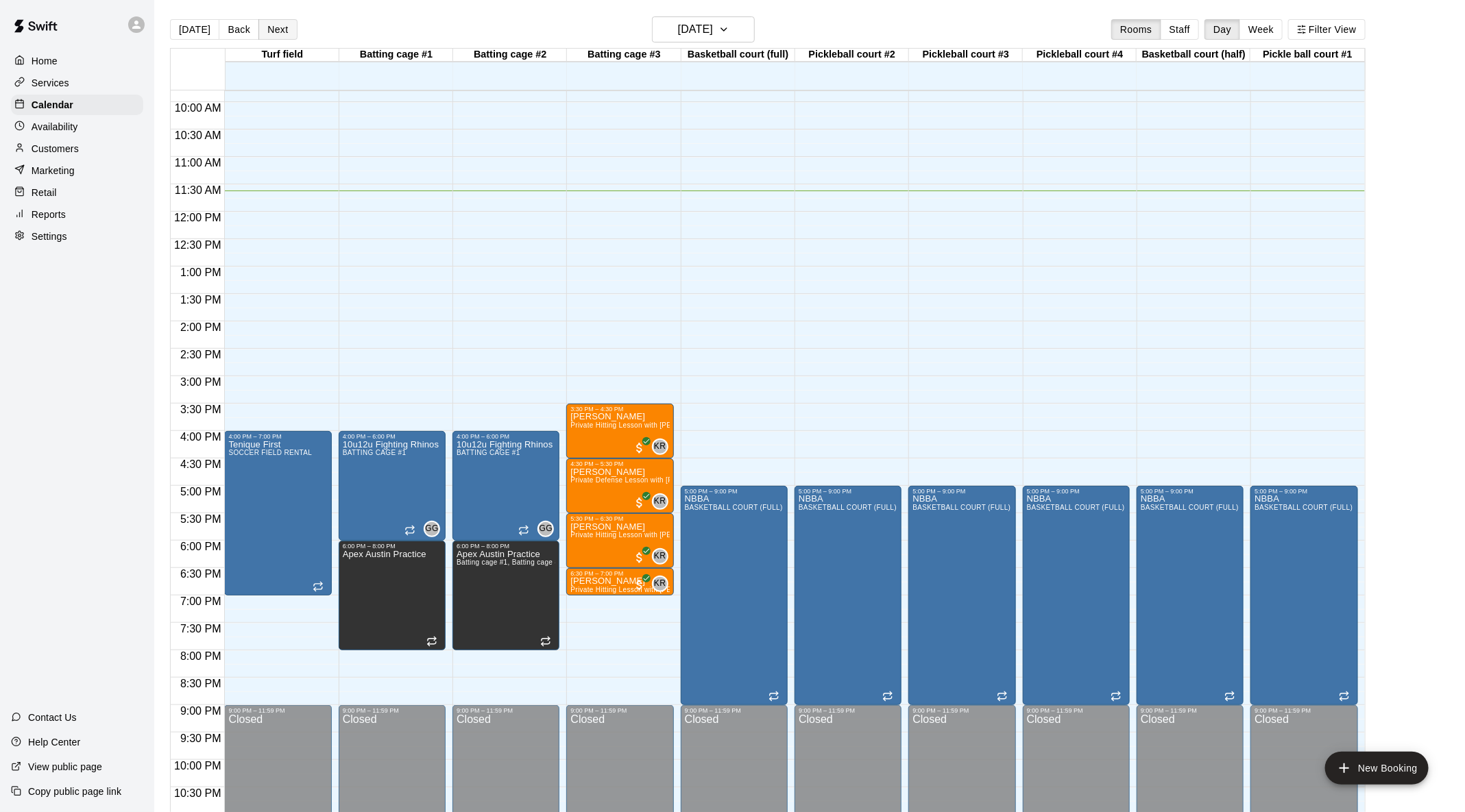
click at [283, 34] on button "Next" at bounding box center [277, 29] width 39 height 20
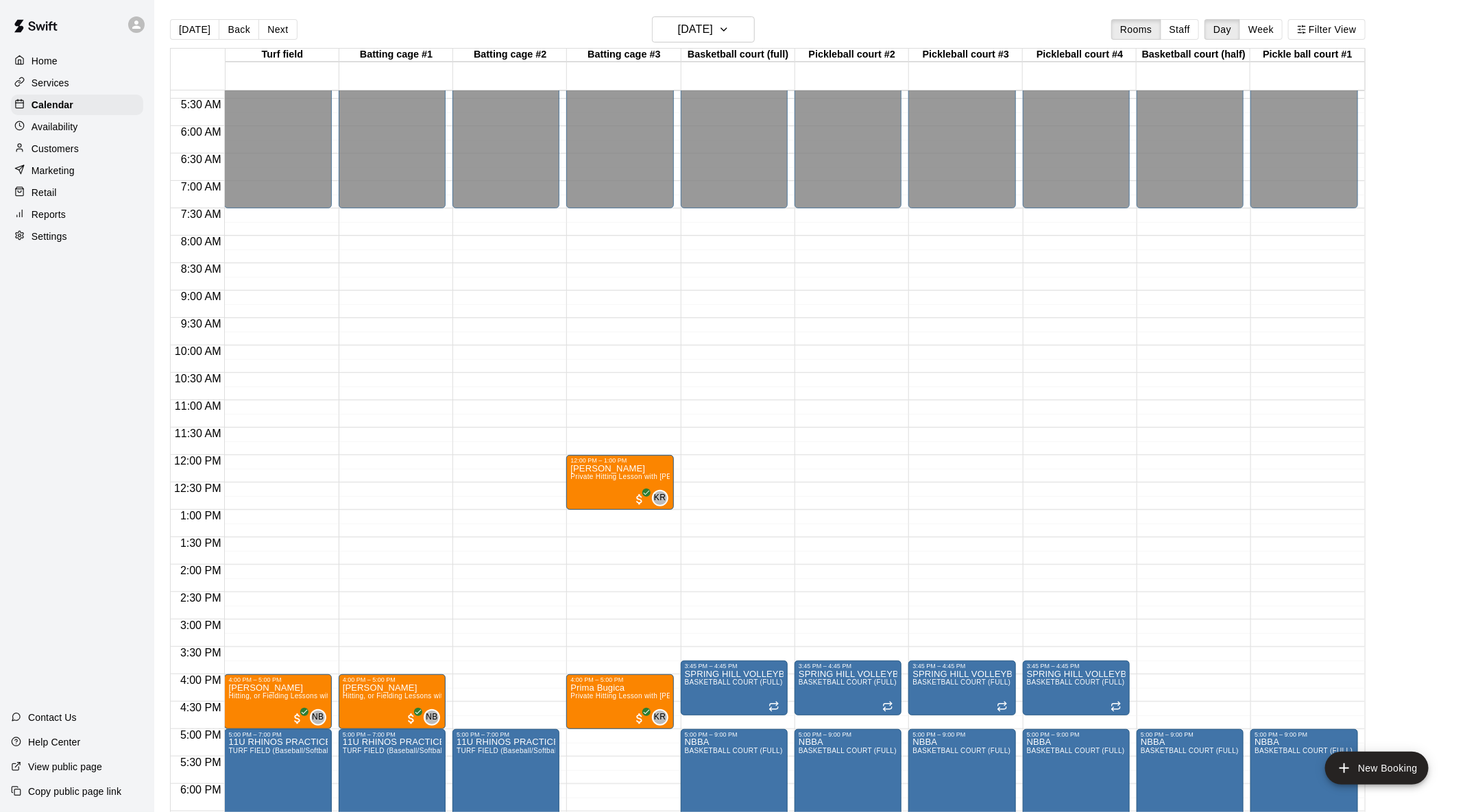
scroll to position [256, 0]
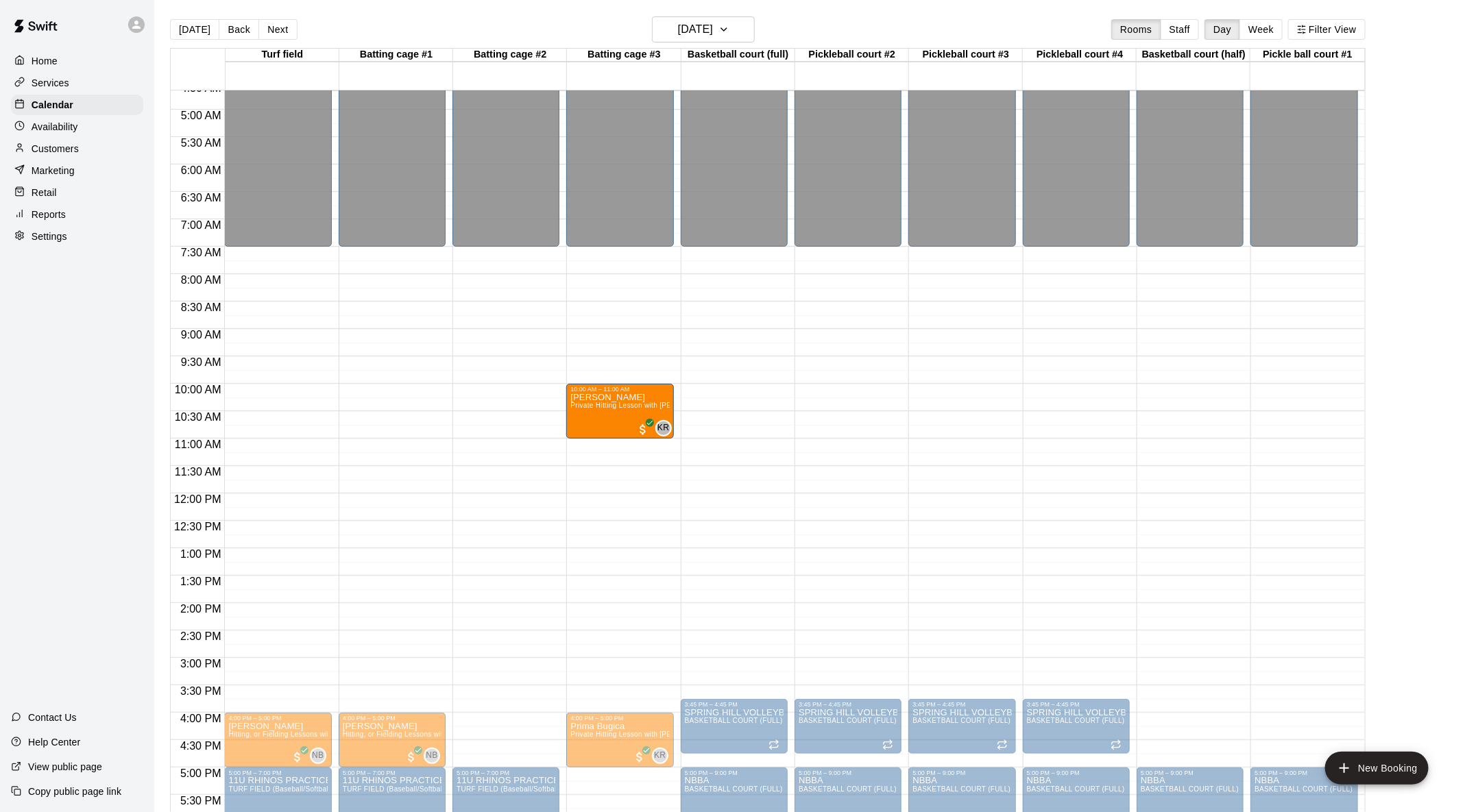
drag, startPoint x: 610, startPoint y: 530, endPoint x: 615, endPoint y: 433, distance: 97.1
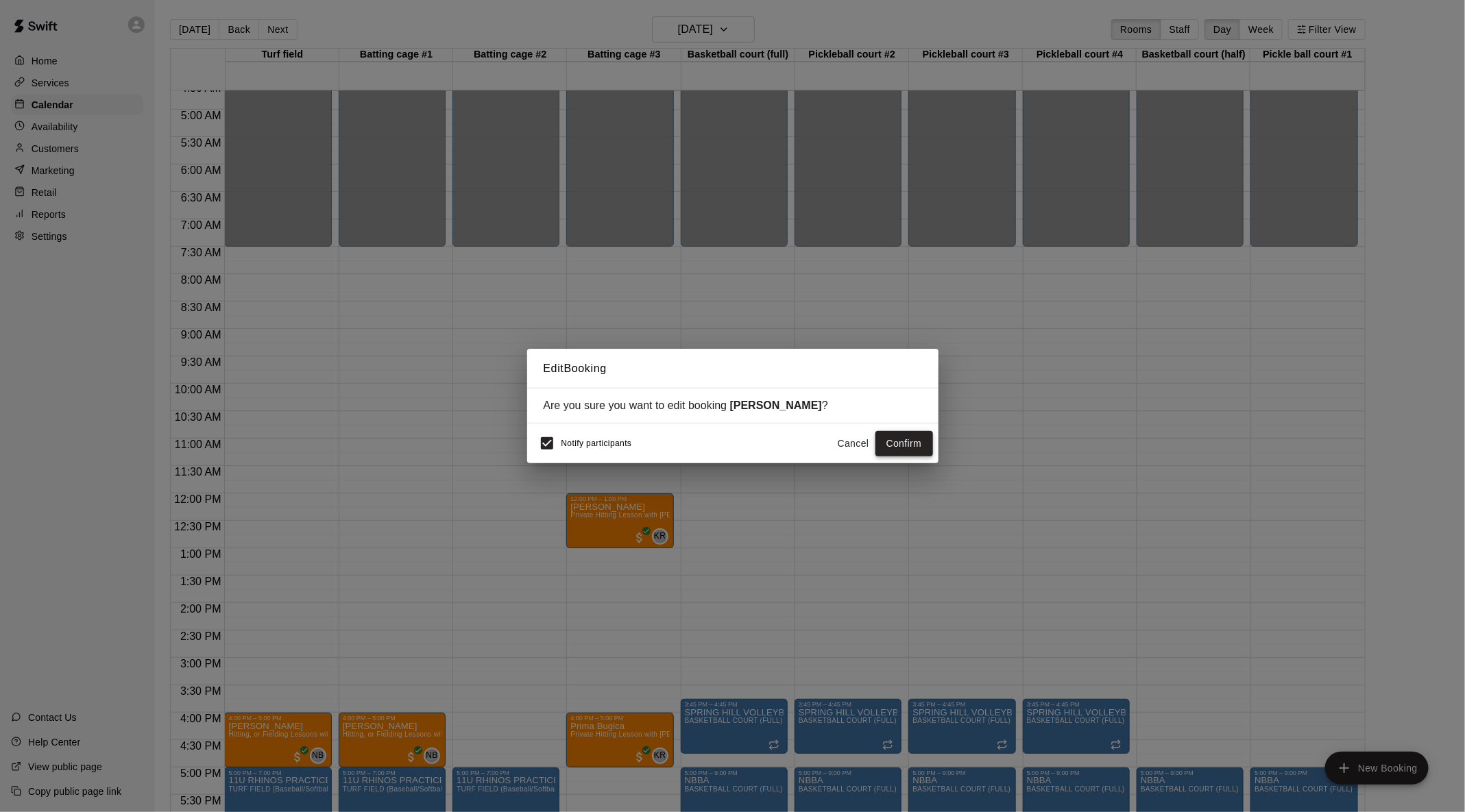
click at [896, 447] on button "Confirm" at bounding box center [904, 443] width 57 height 25
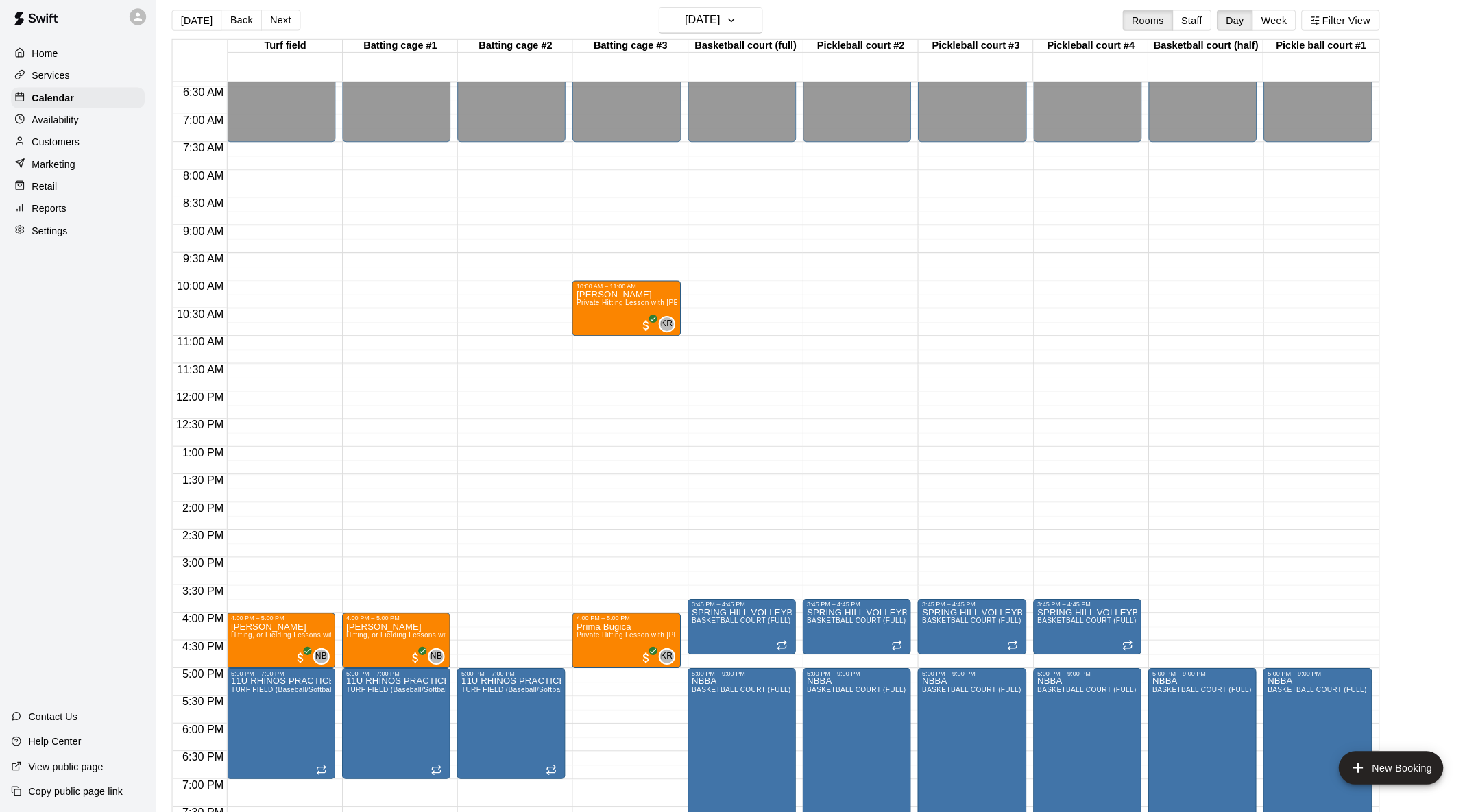
scroll to position [6, 0]
